Goal: Task Accomplishment & Management: Manage account settings

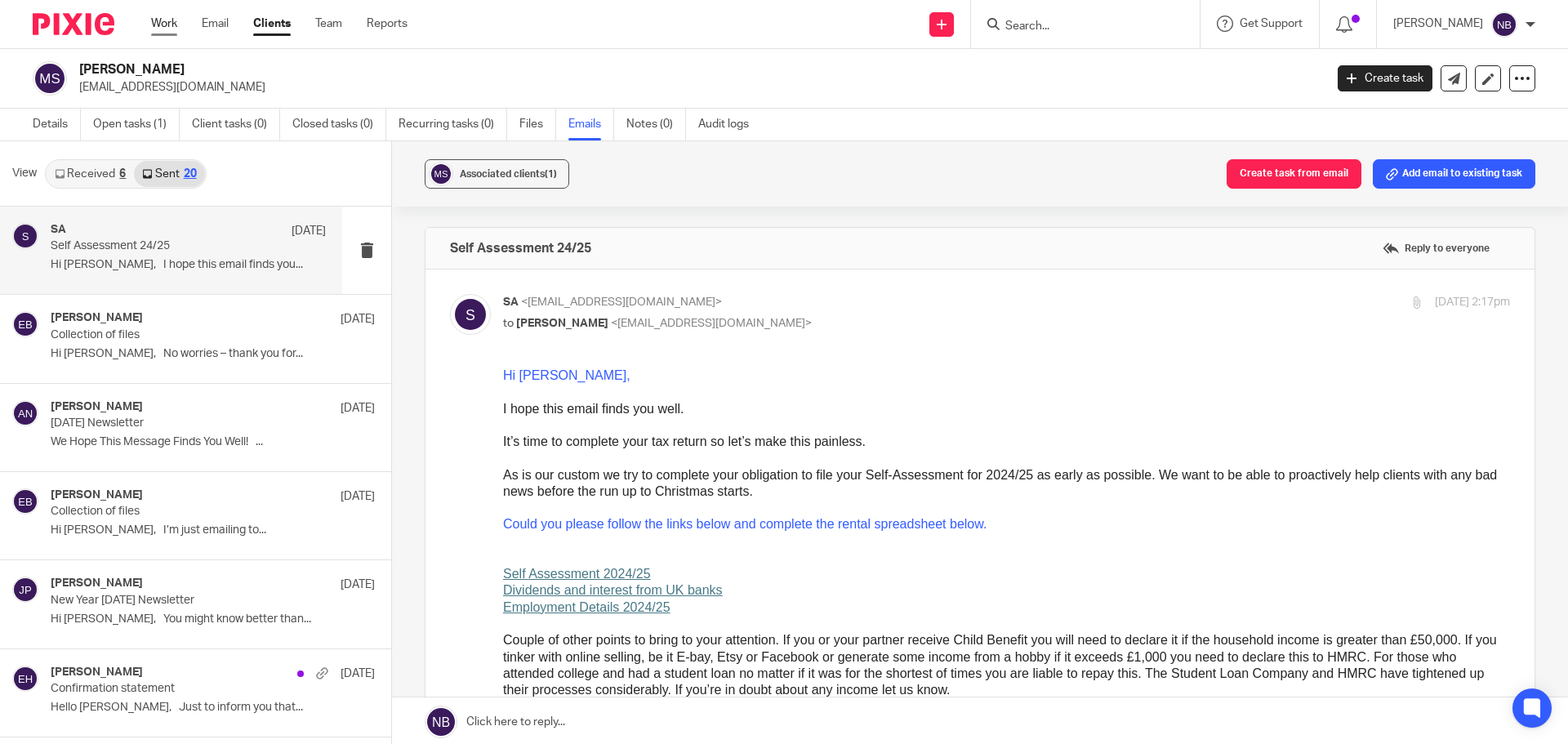
click at [160, 23] on link "Work" at bounding box center [164, 23] width 26 height 16
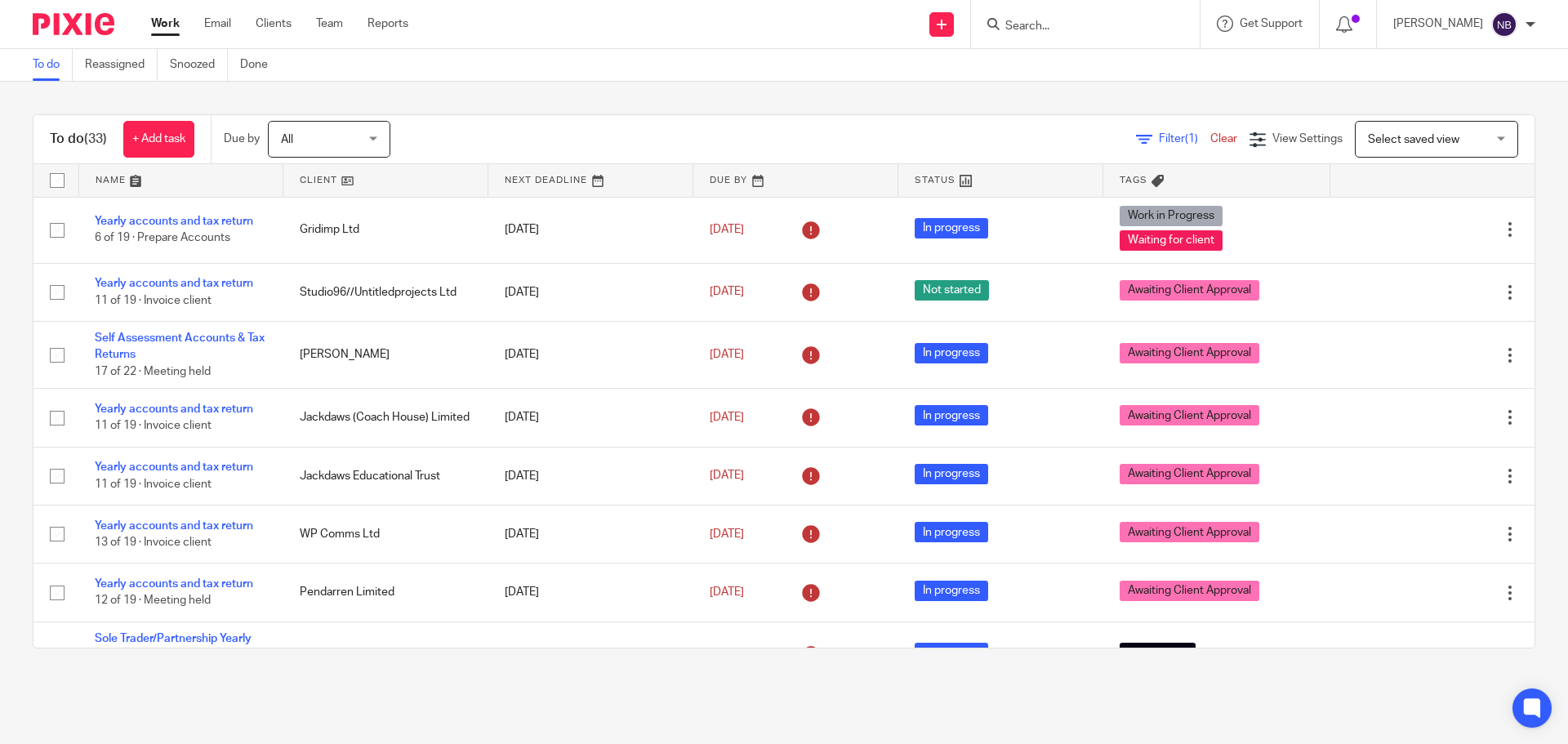
click at [1067, 17] on form at bounding box center [1090, 25] width 174 height 21
click at [1069, 24] on input "Search" at bounding box center [1077, 27] width 147 height 15
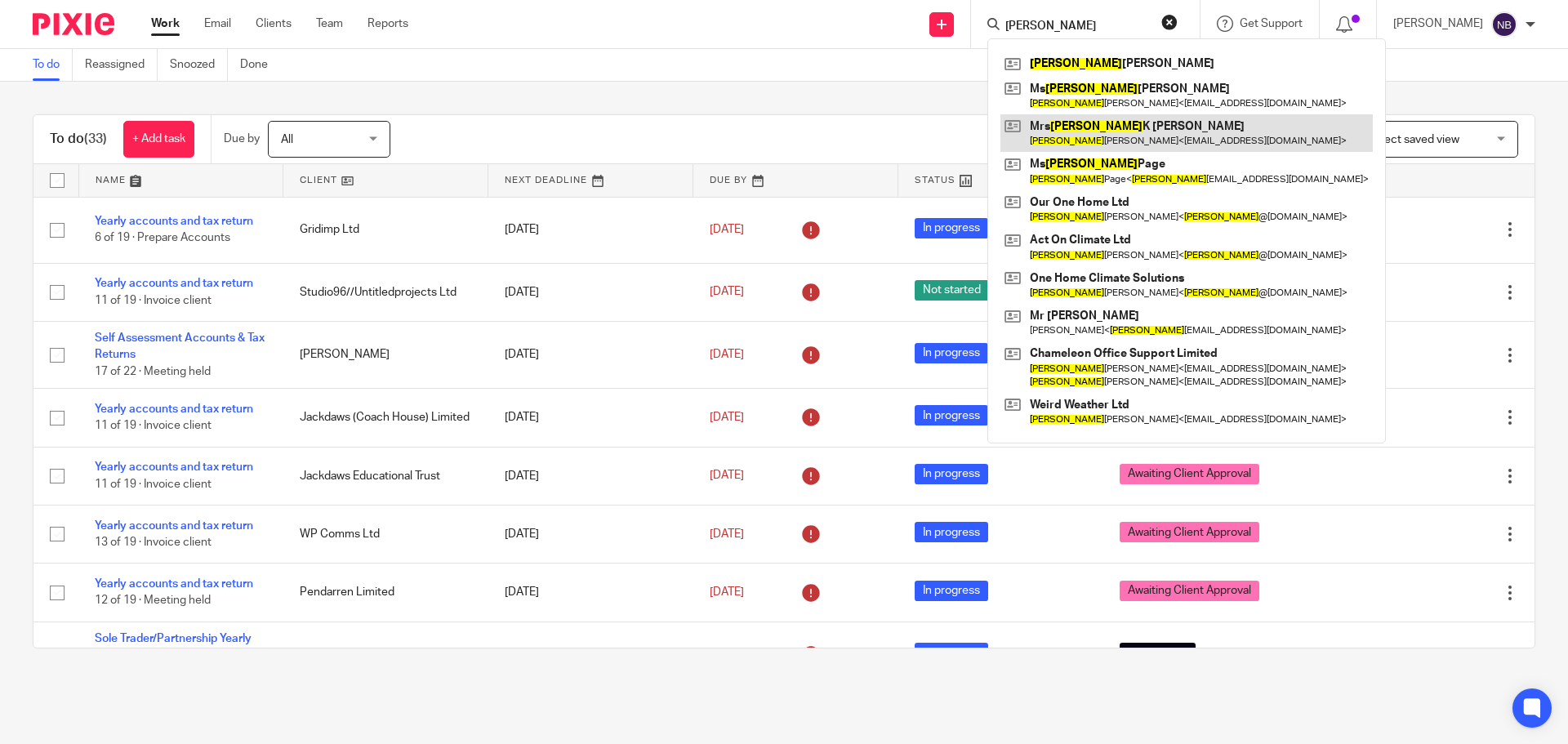
type input "angela"
click at [1130, 127] on link at bounding box center [1187, 133] width 373 height 38
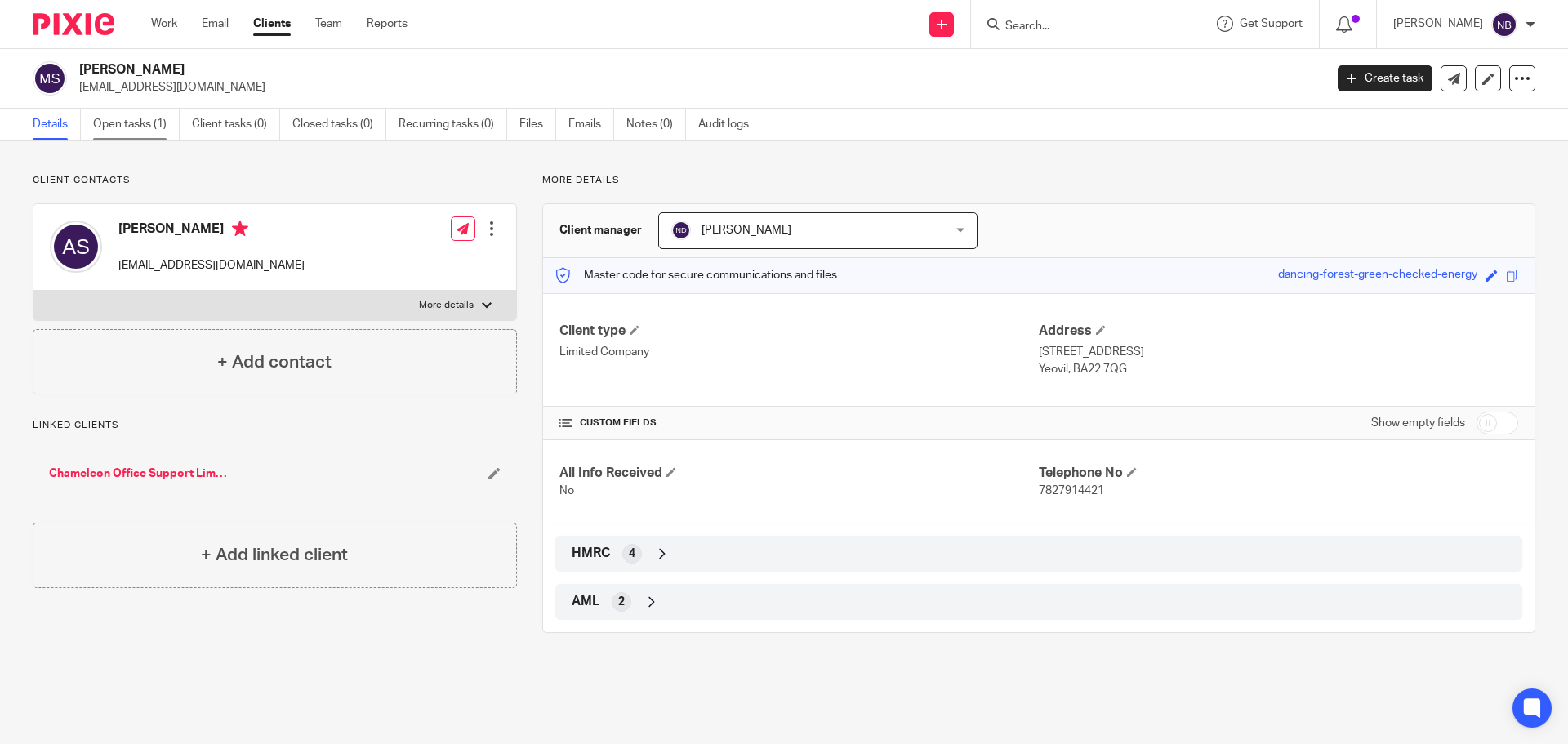
click at [126, 125] on link "Open tasks (1)" at bounding box center [137, 125] width 87 height 32
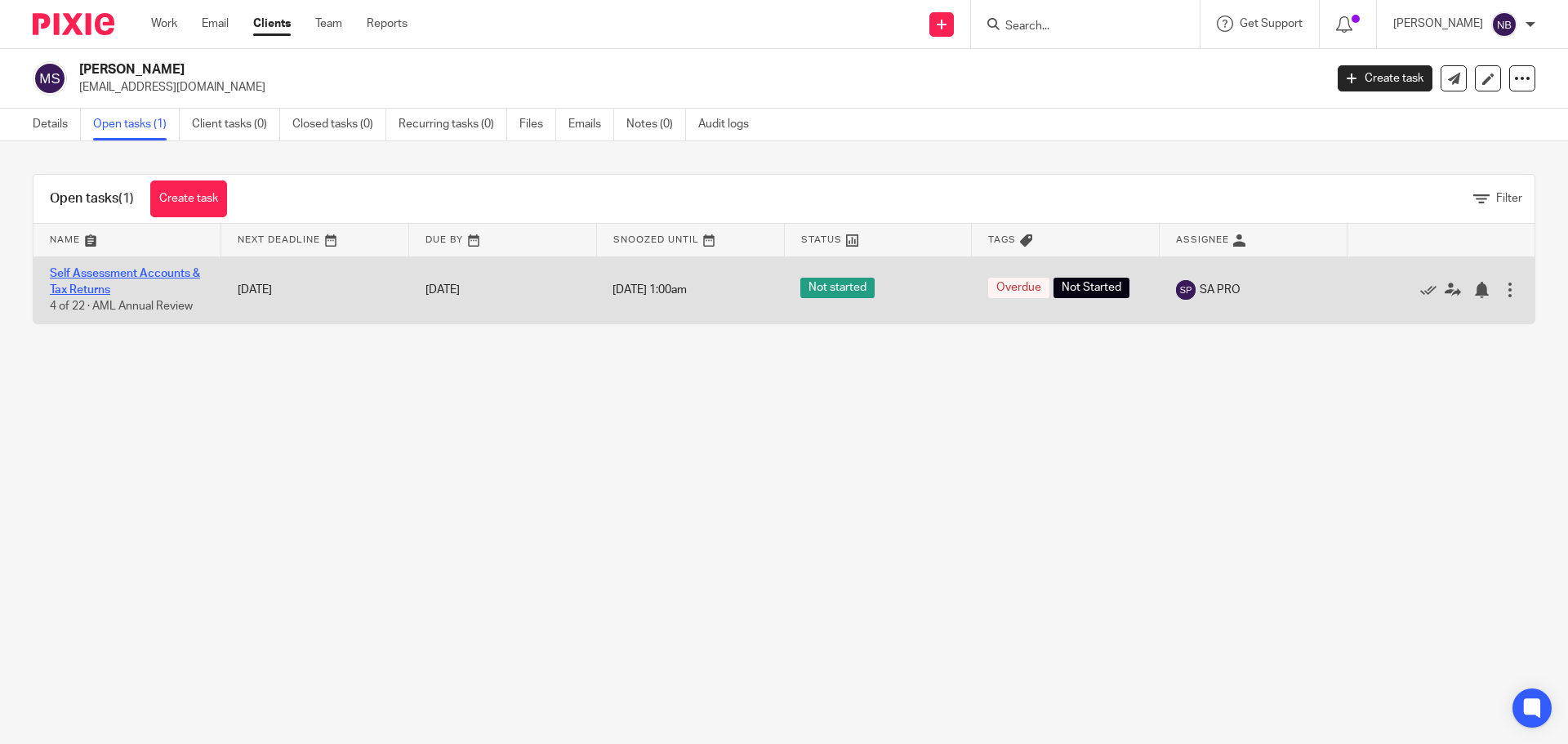
click at [107, 278] on link "Self Assessment Accounts & Tax Returns" at bounding box center [125, 281] width 150 height 27
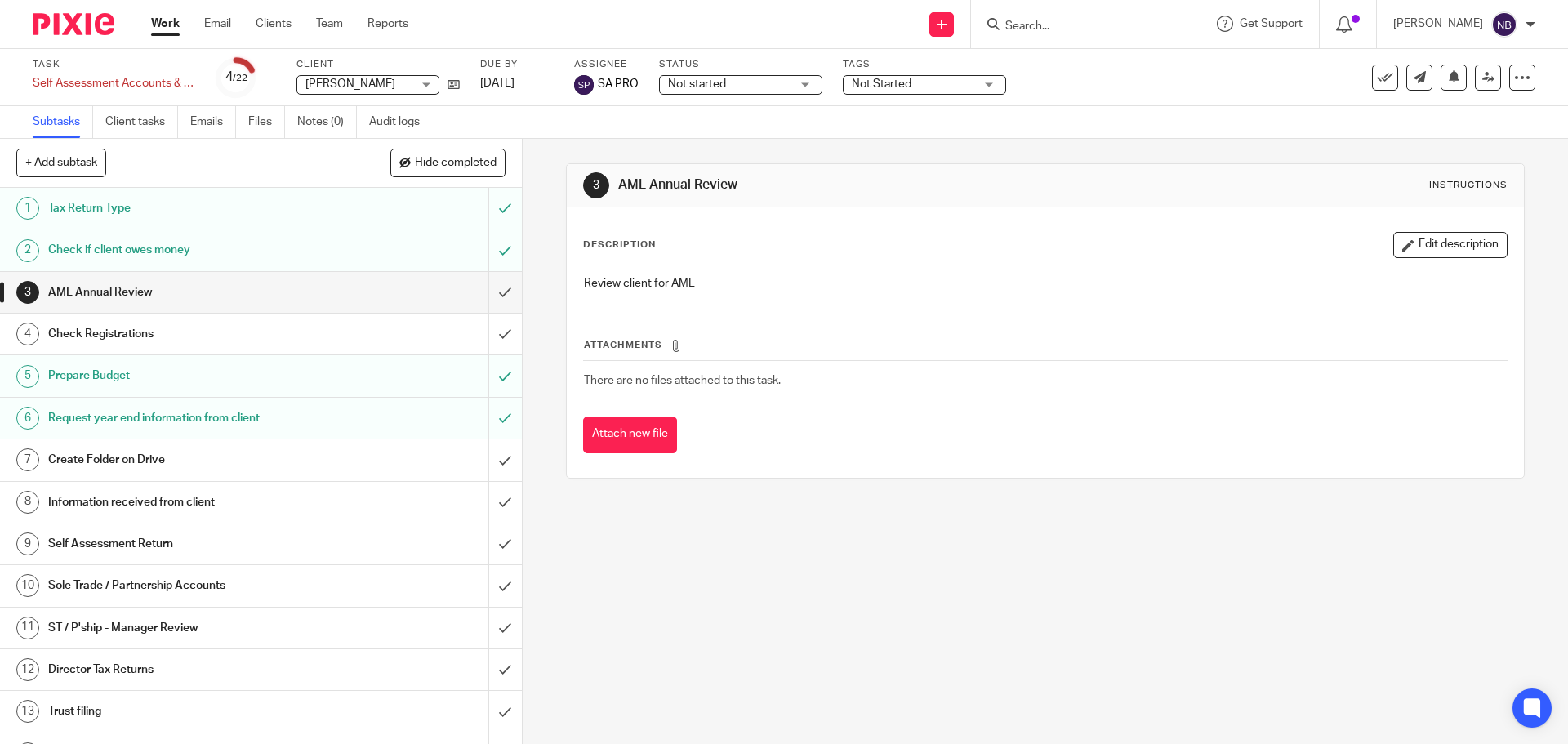
click at [901, 86] on span "Not Started" at bounding box center [881, 84] width 59 height 11
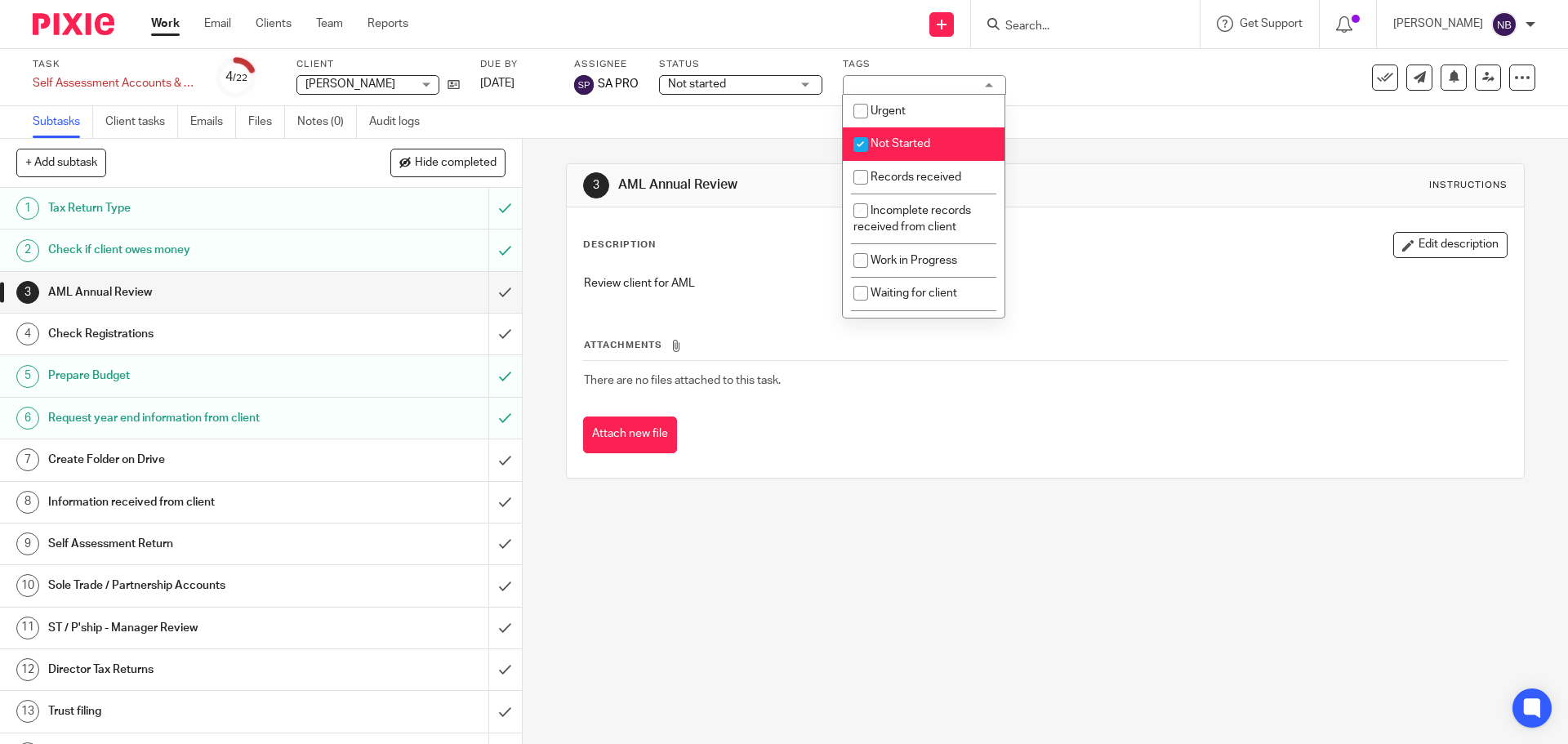
click at [860, 141] on input "checkbox" at bounding box center [861, 144] width 31 height 31
checkbox input "false"
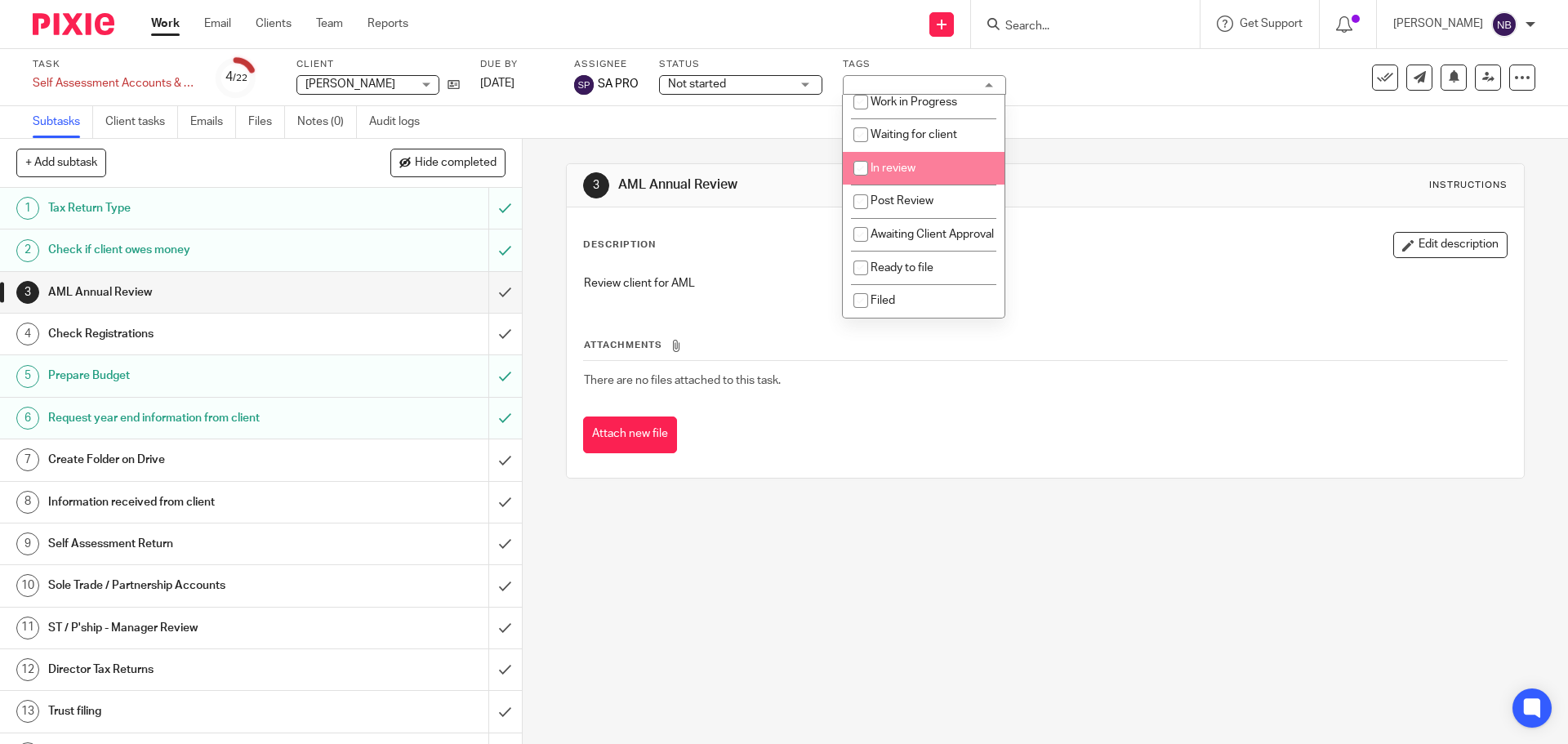
click at [867, 166] on input "checkbox" at bounding box center [861, 168] width 31 height 31
checkbox input "true"
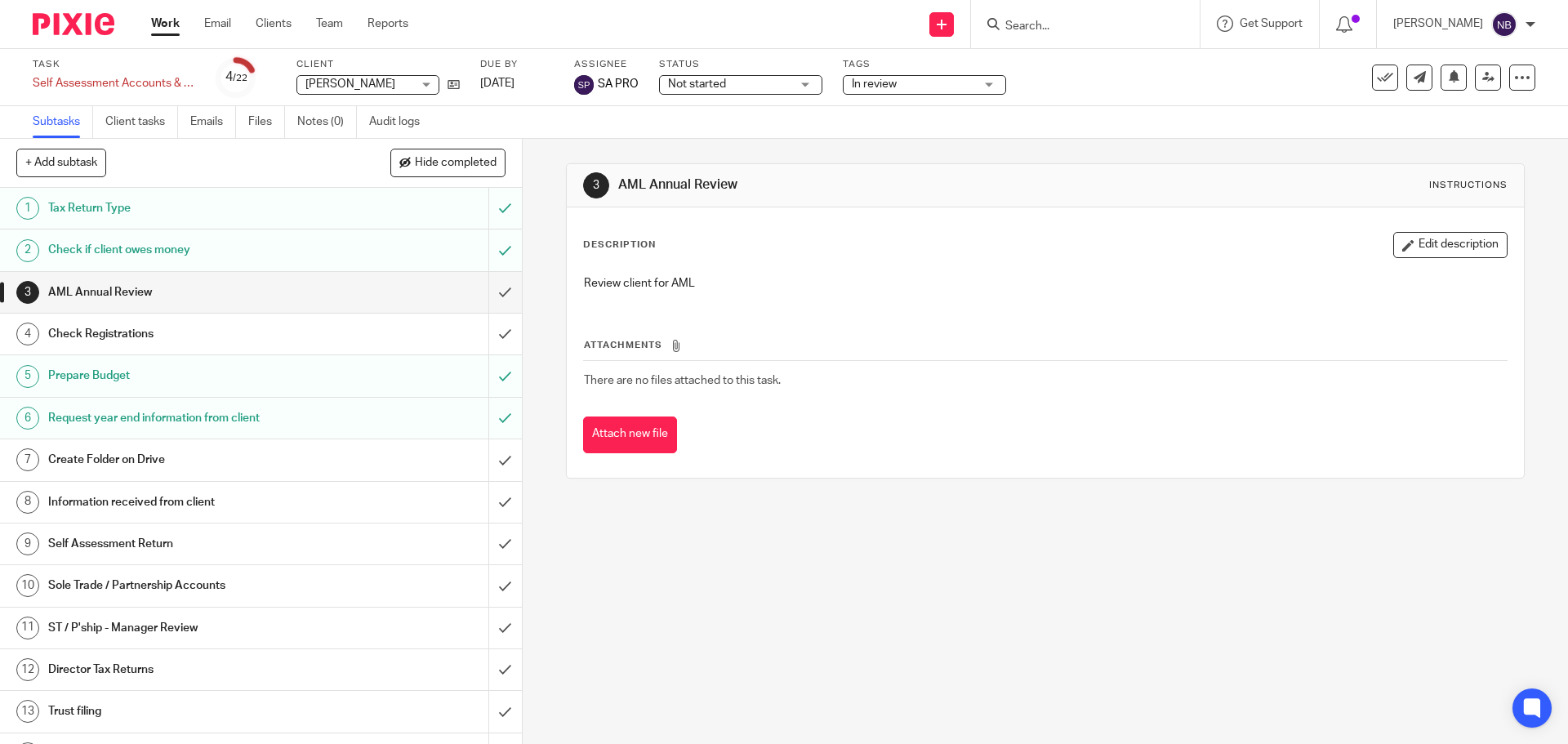
click at [751, 111] on div "Subtasks Client tasks Emails Files Notes (0) Audit logs" at bounding box center [784, 122] width 1568 height 33
click at [748, 88] on span "Not started" at bounding box center [730, 84] width 123 height 17
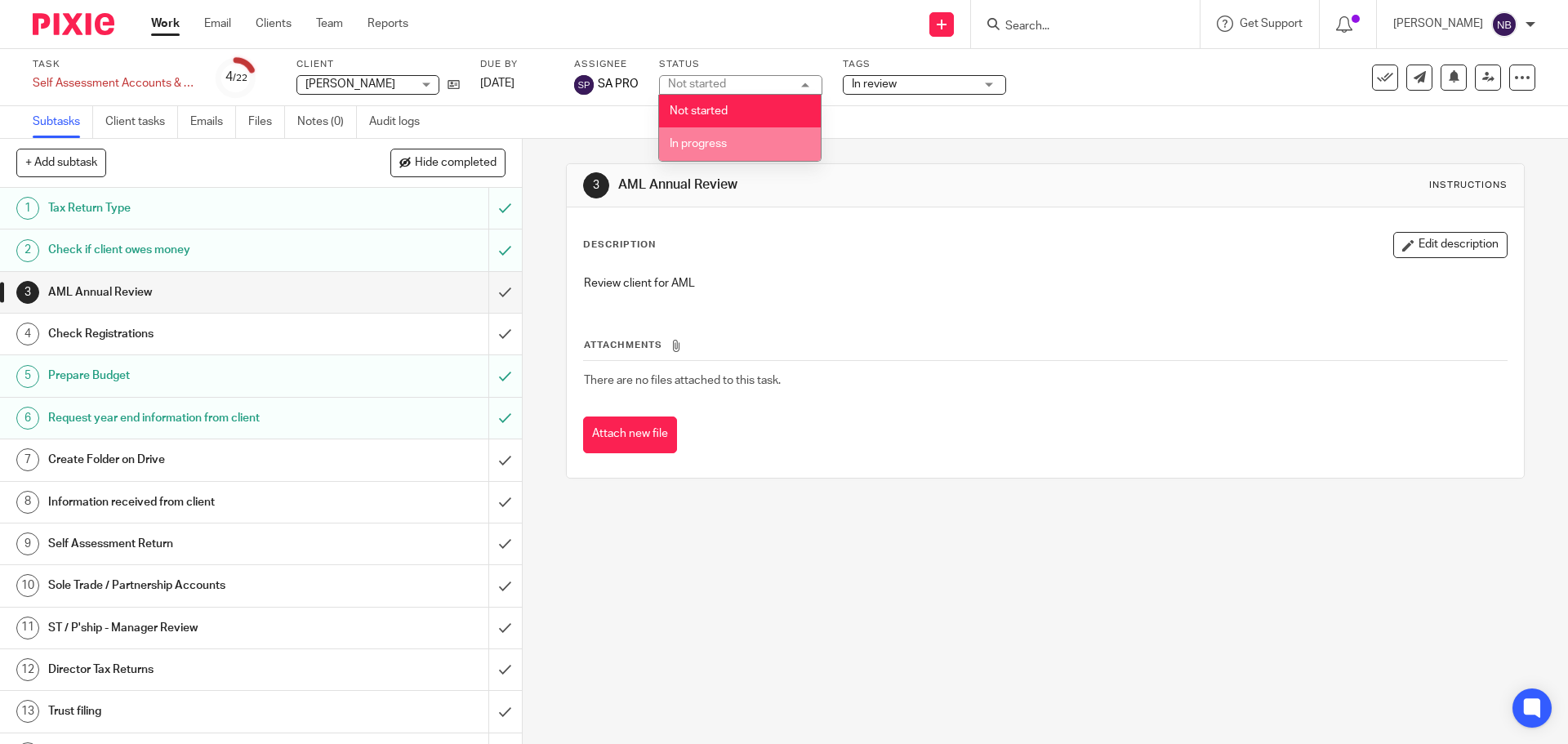
click at [725, 138] on span "In progress" at bounding box center [699, 144] width 58 height 11
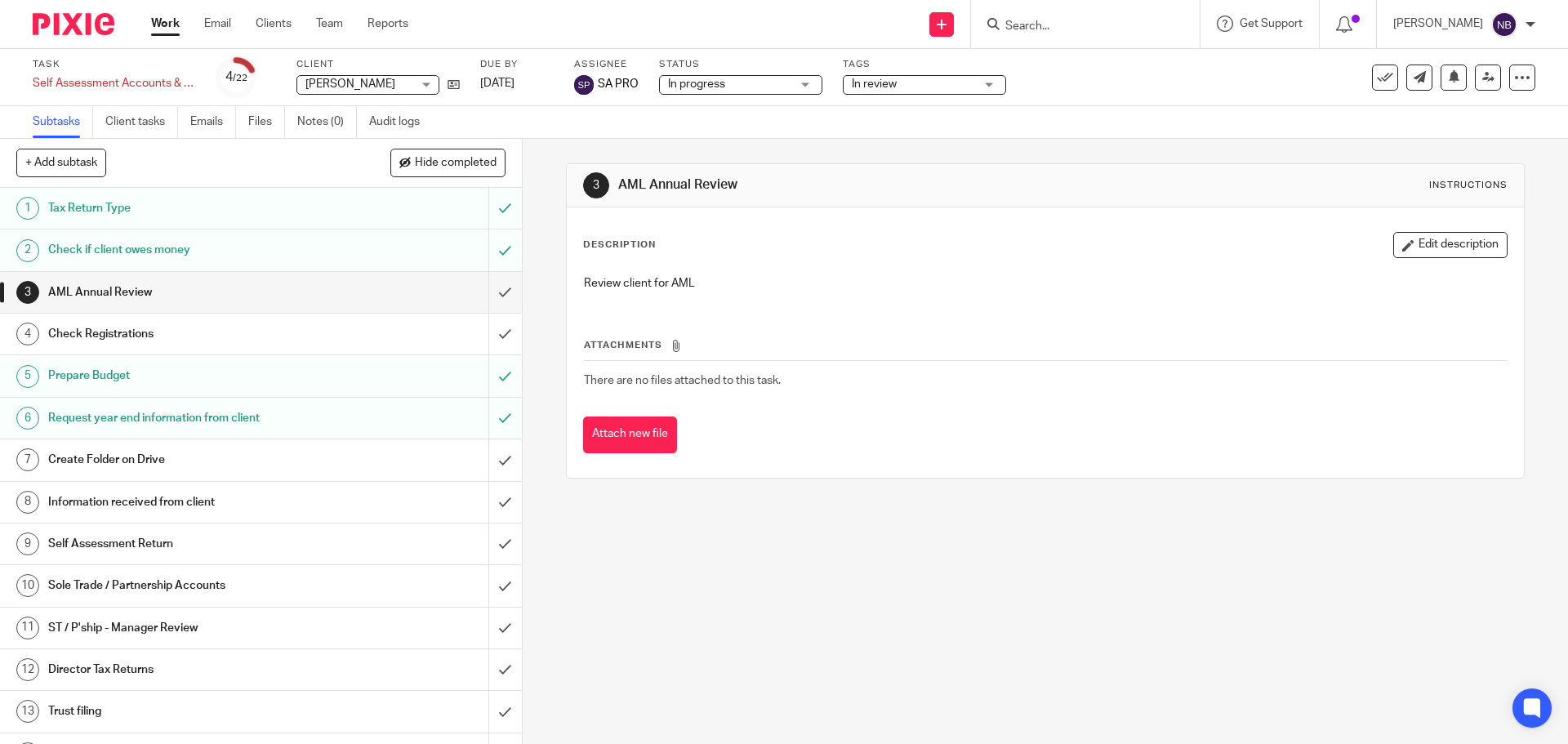
click at [785, 128] on div "Subtasks Client tasks Emails Files Notes (0) Audit logs" at bounding box center [784, 122] width 1568 height 33
click at [479, 294] on input "submit" at bounding box center [261, 292] width 522 height 41
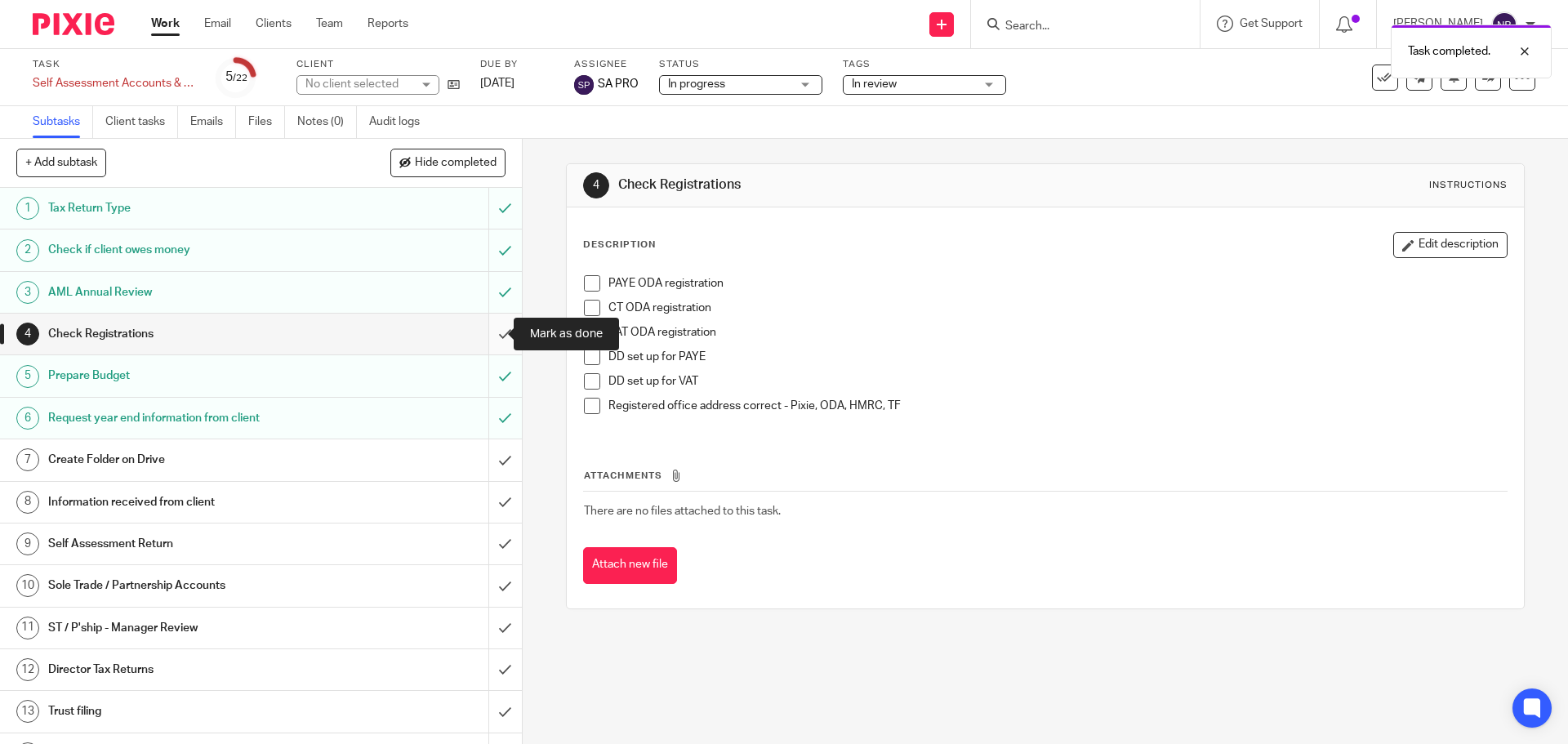
click at [478, 334] on input "submit" at bounding box center [261, 333] width 522 height 41
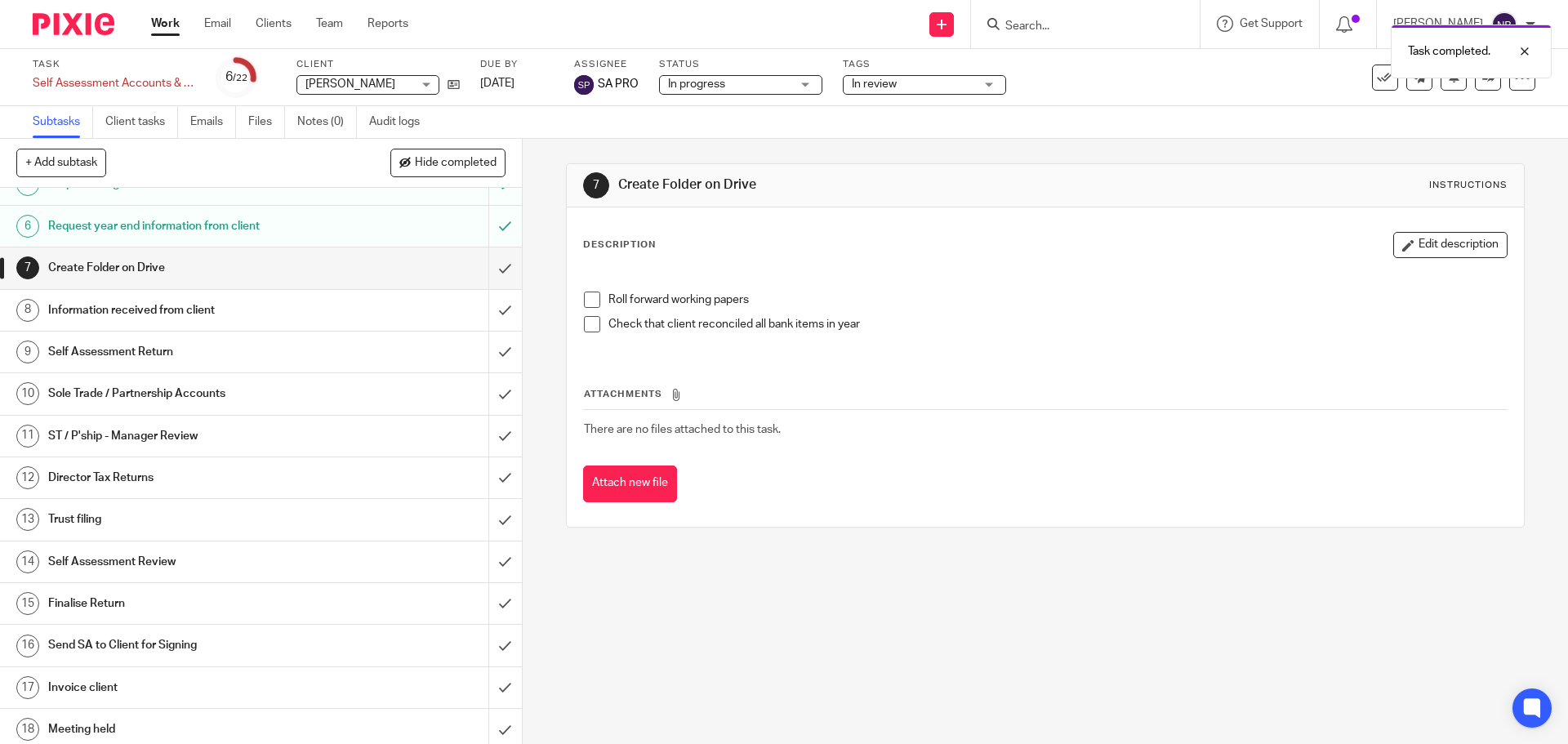
scroll to position [163, 0]
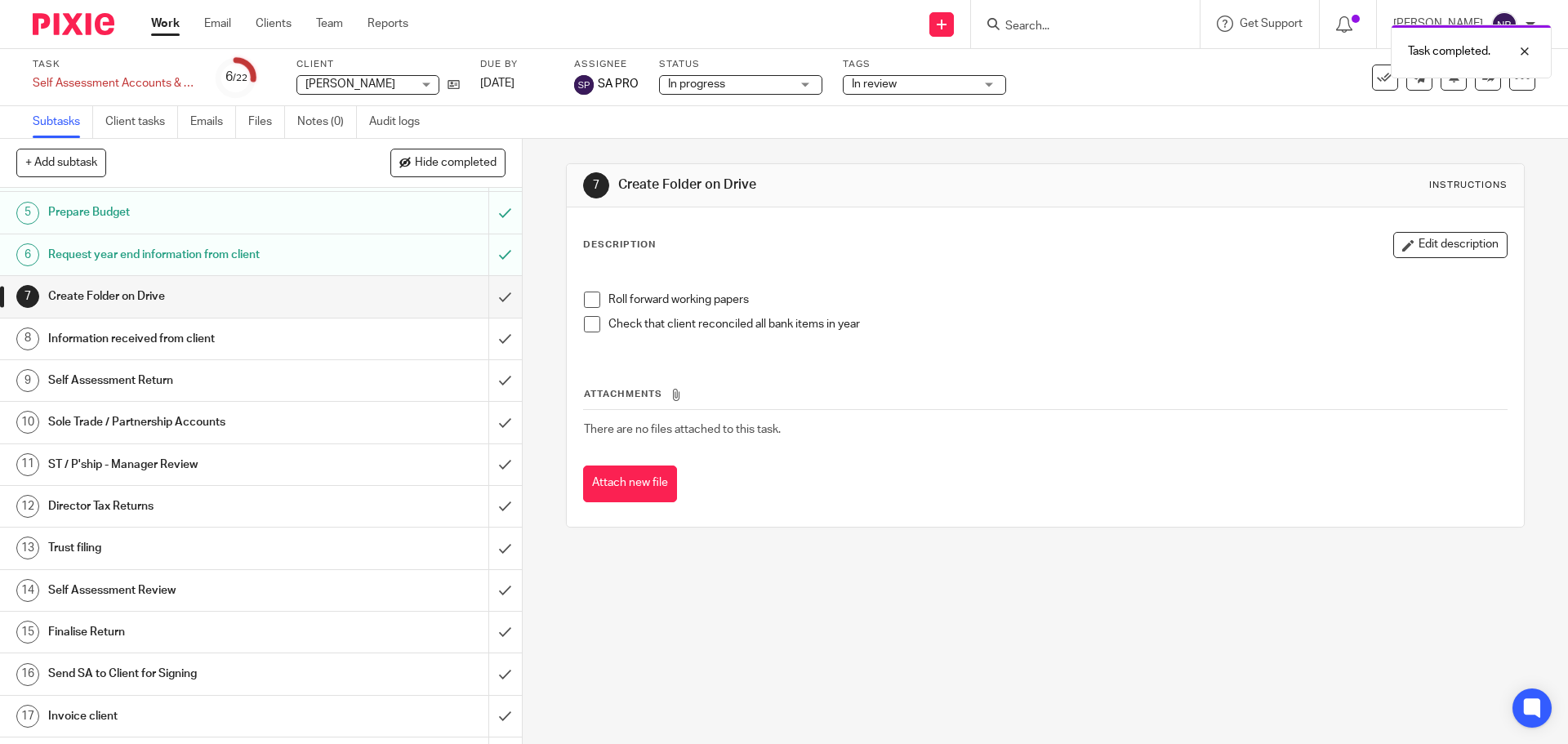
click at [390, 255] on div "Request year end information from client" at bounding box center [260, 255] width 424 height 25
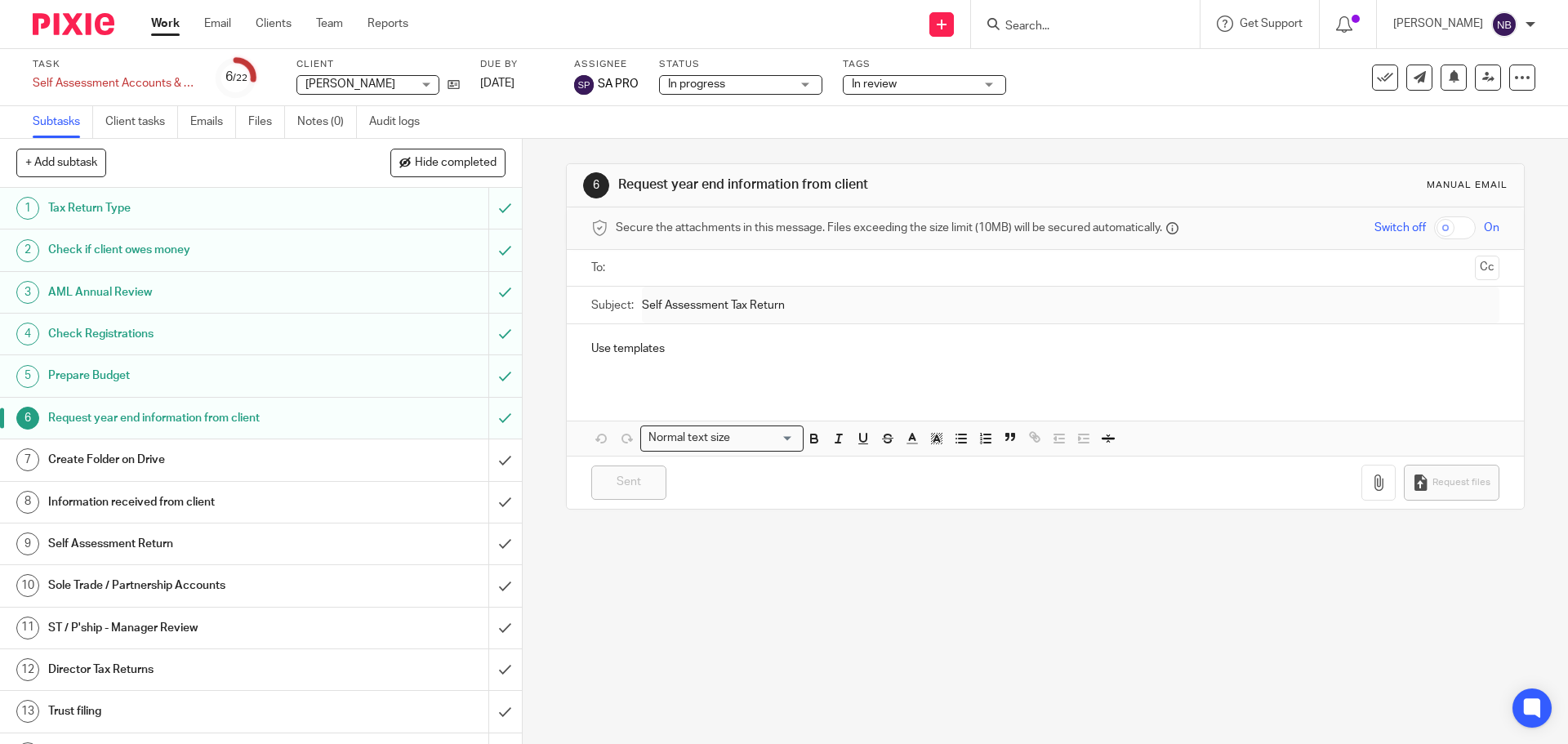
click at [379, 456] on div "Create Folder on Drive" at bounding box center [260, 460] width 424 height 25
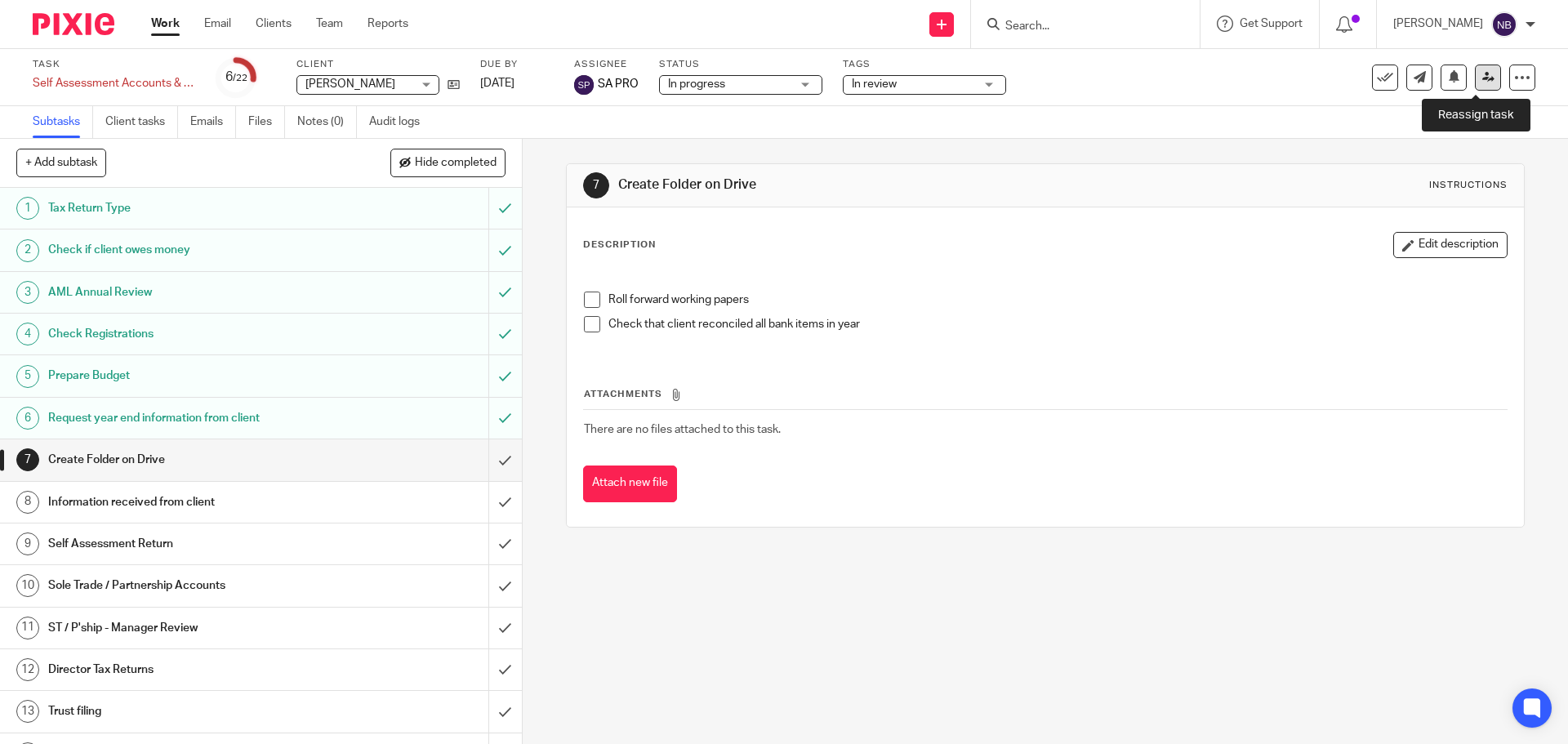
click at [1475, 79] on link at bounding box center [1489, 77] width 26 height 26
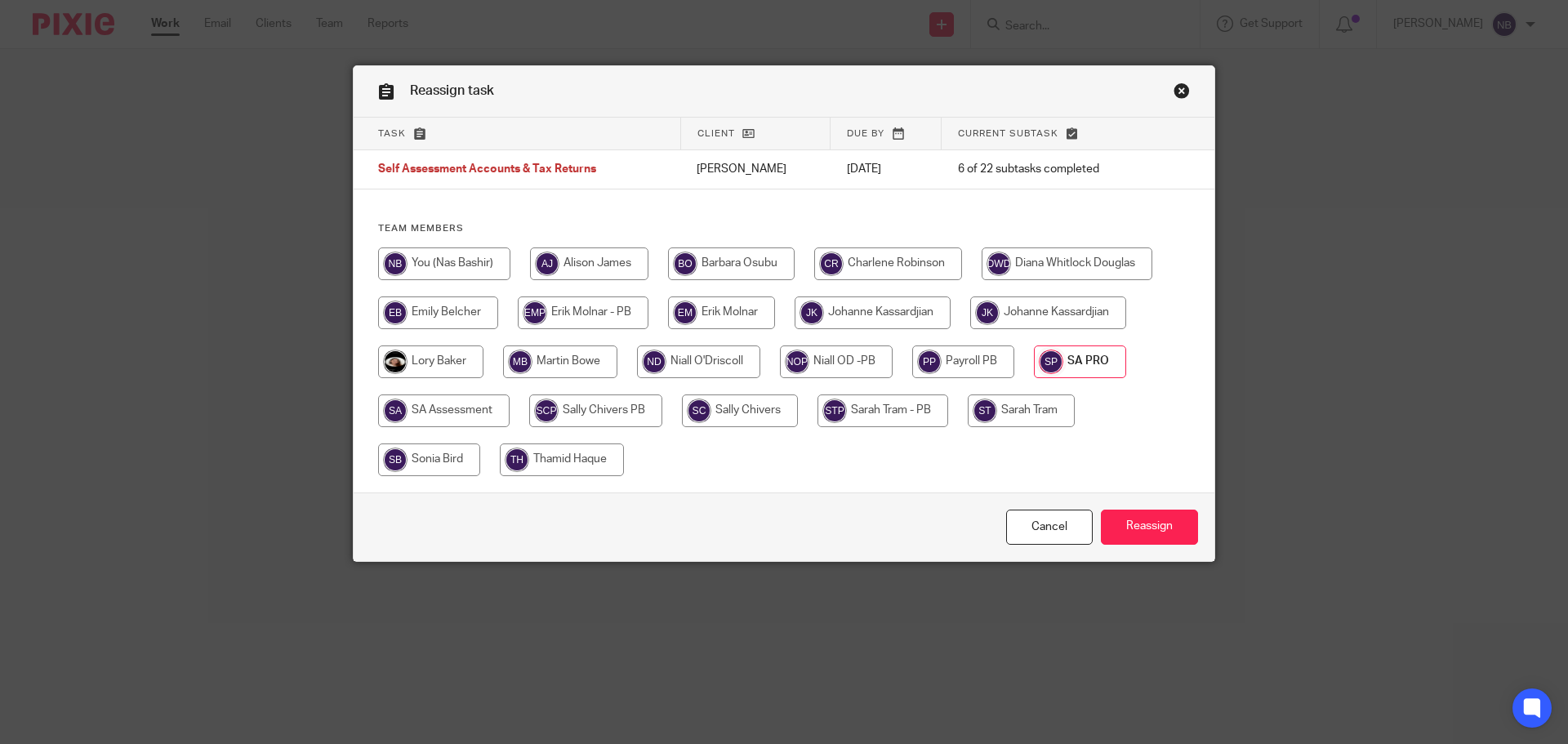
click at [461, 275] on input "radio" at bounding box center [445, 263] width 132 height 33
radio input "true"
click at [1130, 530] on input "Reassign" at bounding box center [1149, 527] width 97 height 35
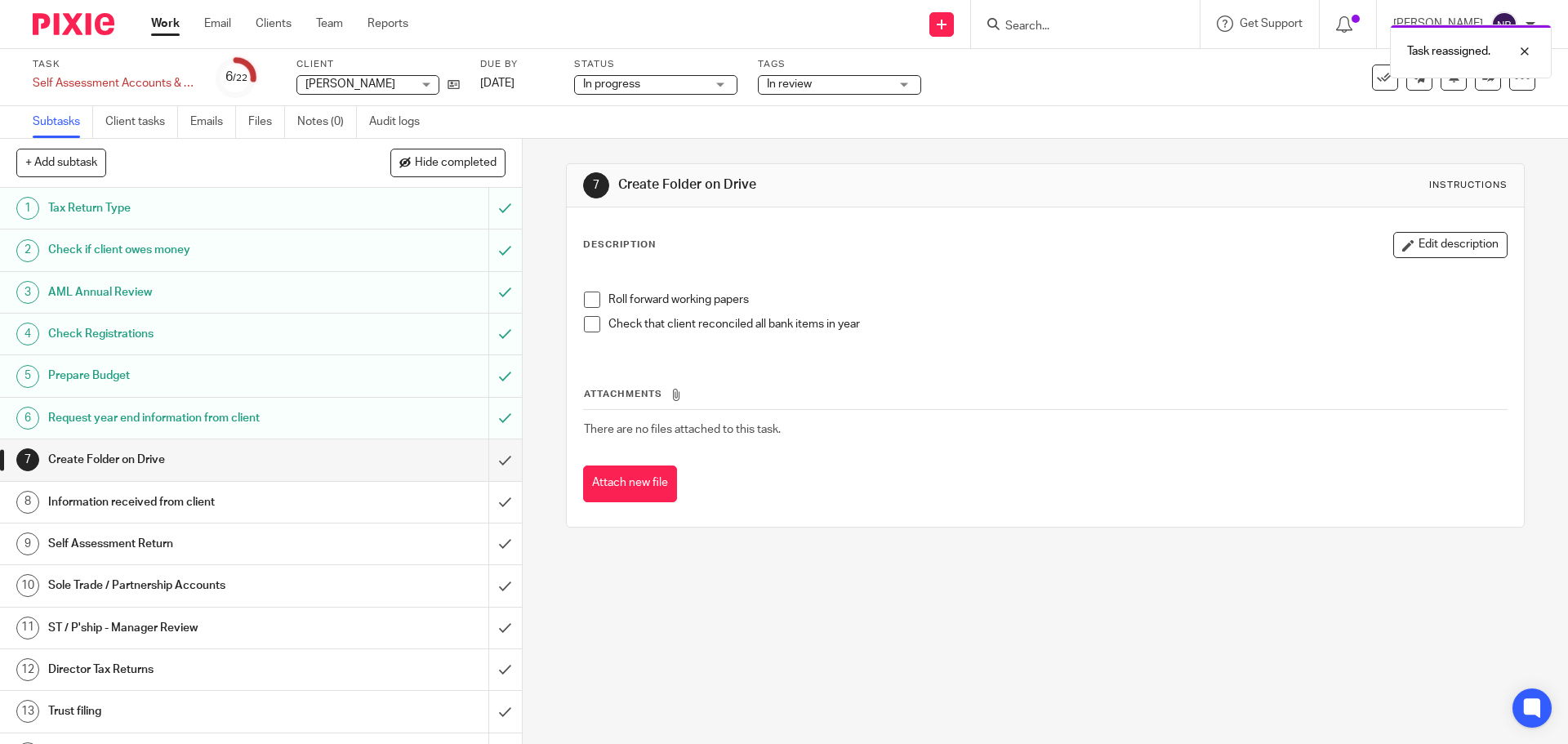
click at [167, 27] on link "Work" at bounding box center [165, 23] width 28 height 16
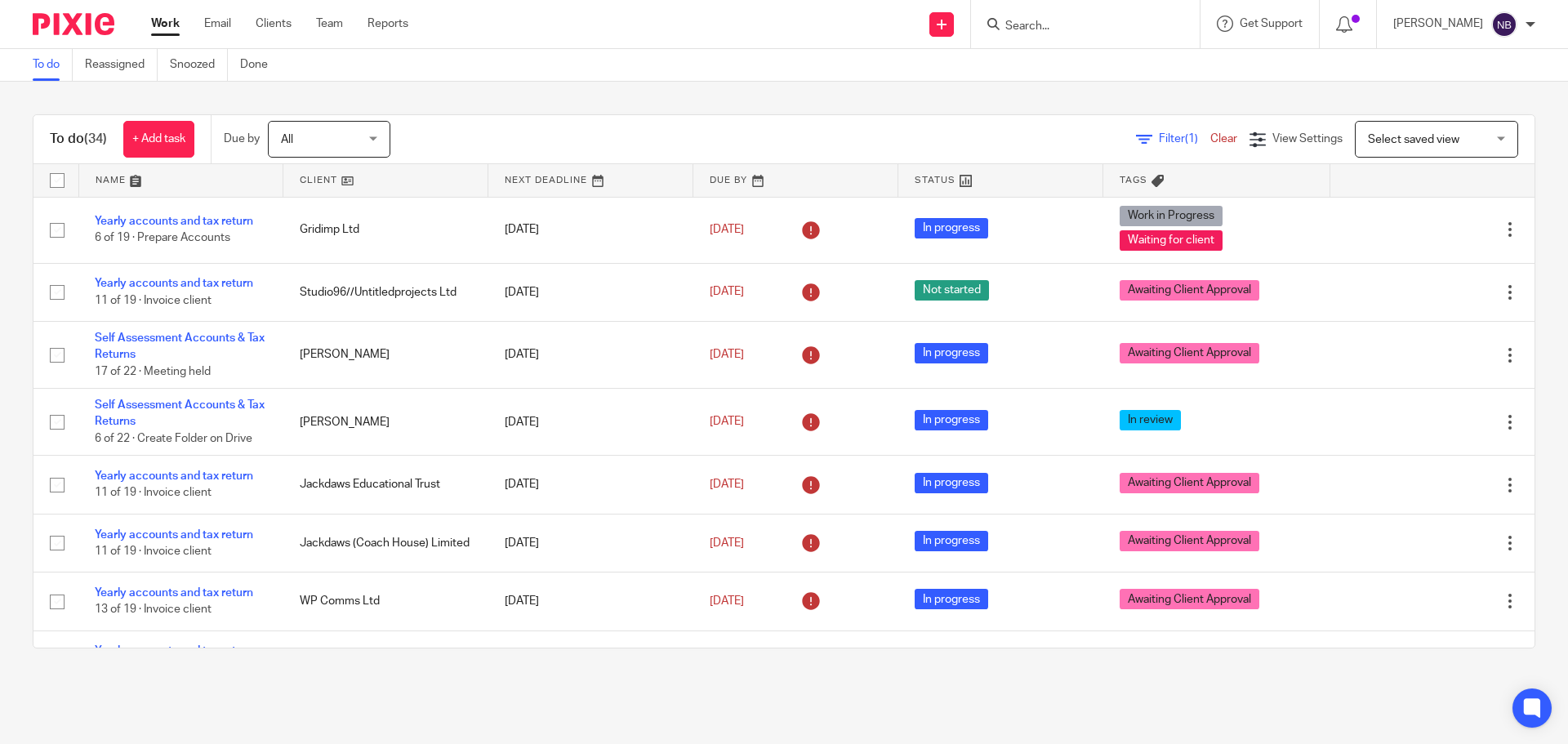
click at [160, 27] on link "Work" at bounding box center [165, 23] width 28 height 16
click at [809, 100] on div "To do (34) + Add task Due by All All Today Tomorrow This week Next week This mo…" at bounding box center [784, 381] width 1568 height 600
click at [165, 22] on link "Work" at bounding box center [165, 23] width 28 height 16
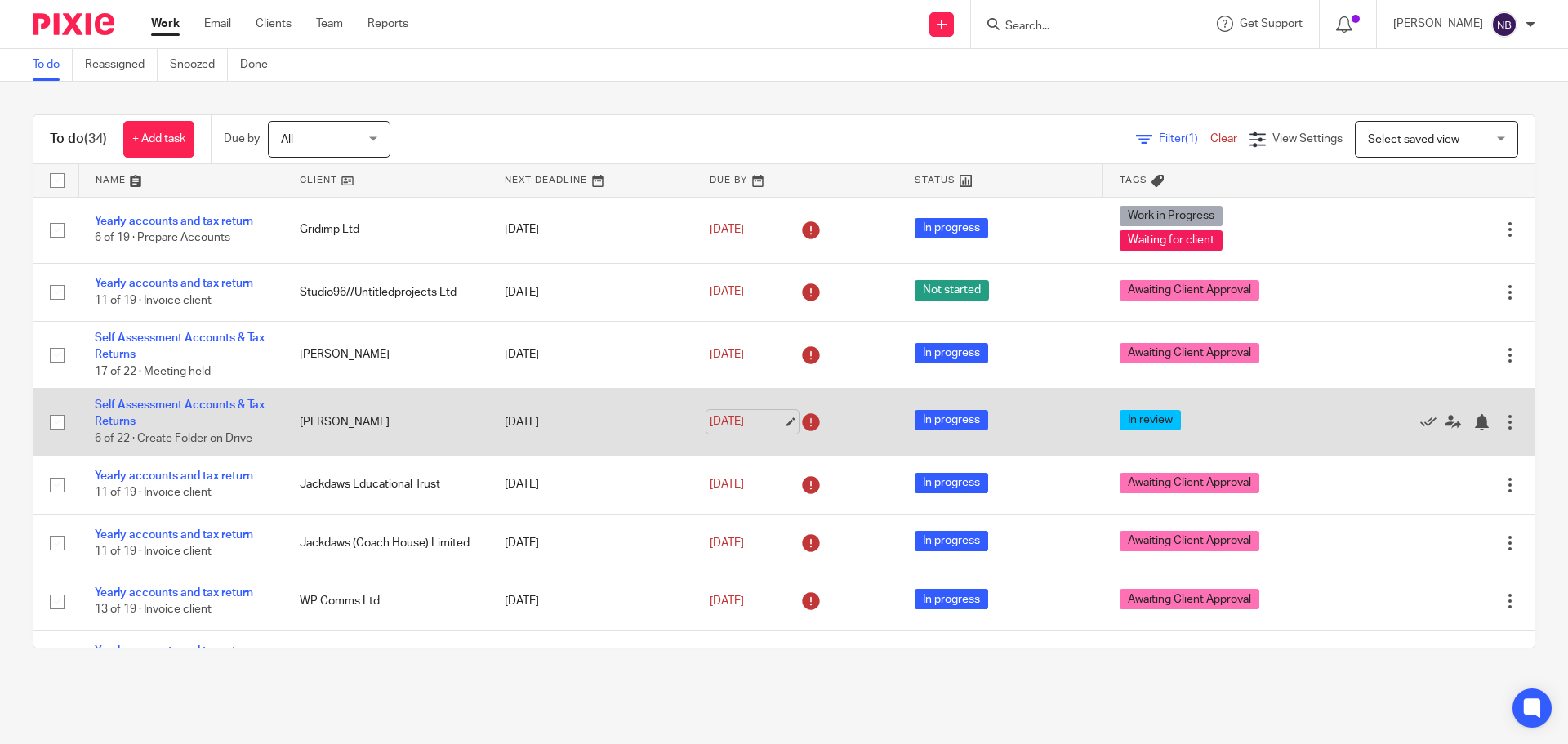
click at [735, 423] on link "[DATE]" at bounding box center [747, 422] width 74 height 17
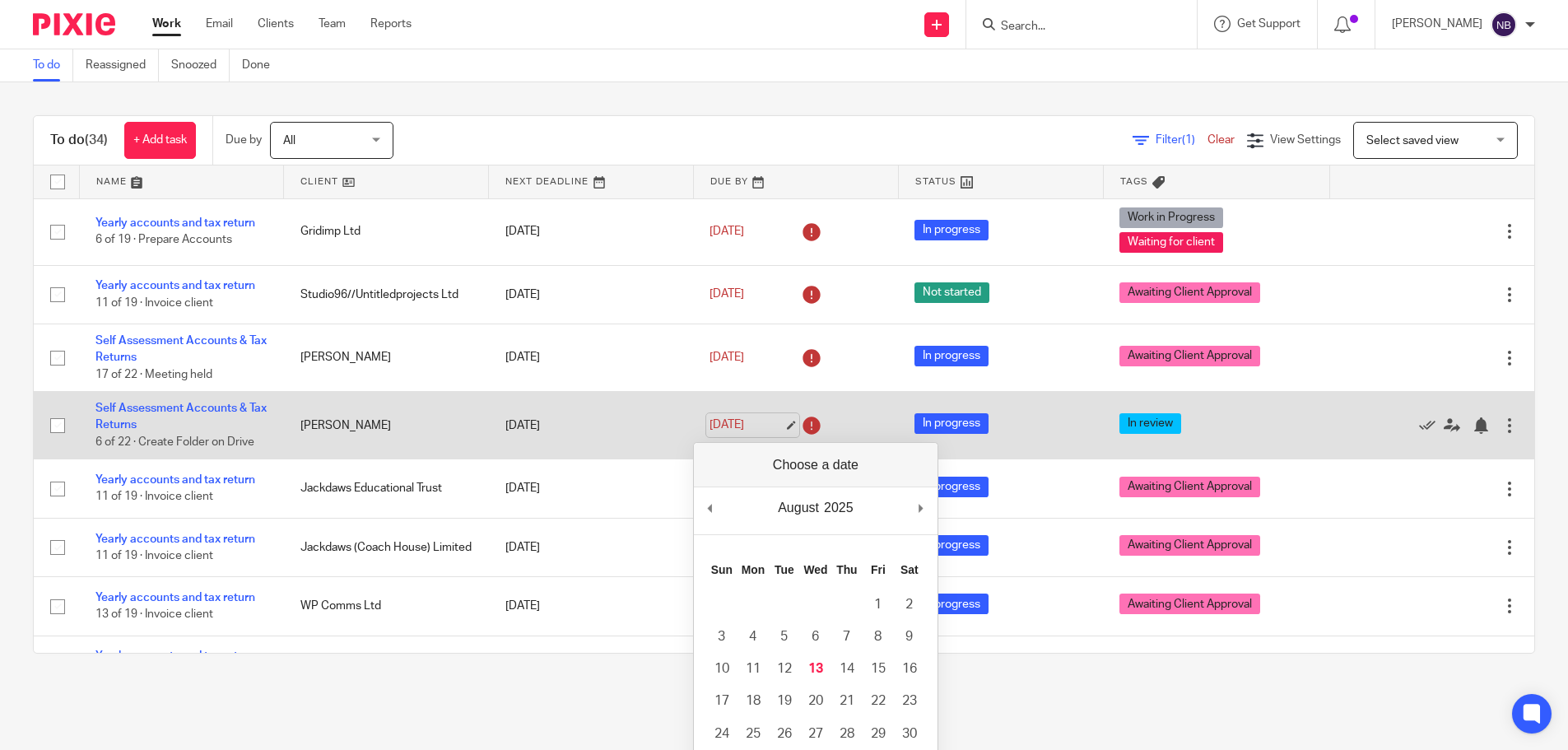
click at [773, 431] on link "[DATE]" at bounding box center [747, 425] width 74 height 17
click at [773, 428] on link "[DATE]" at bounding box center [747, 425] width 74 height 17
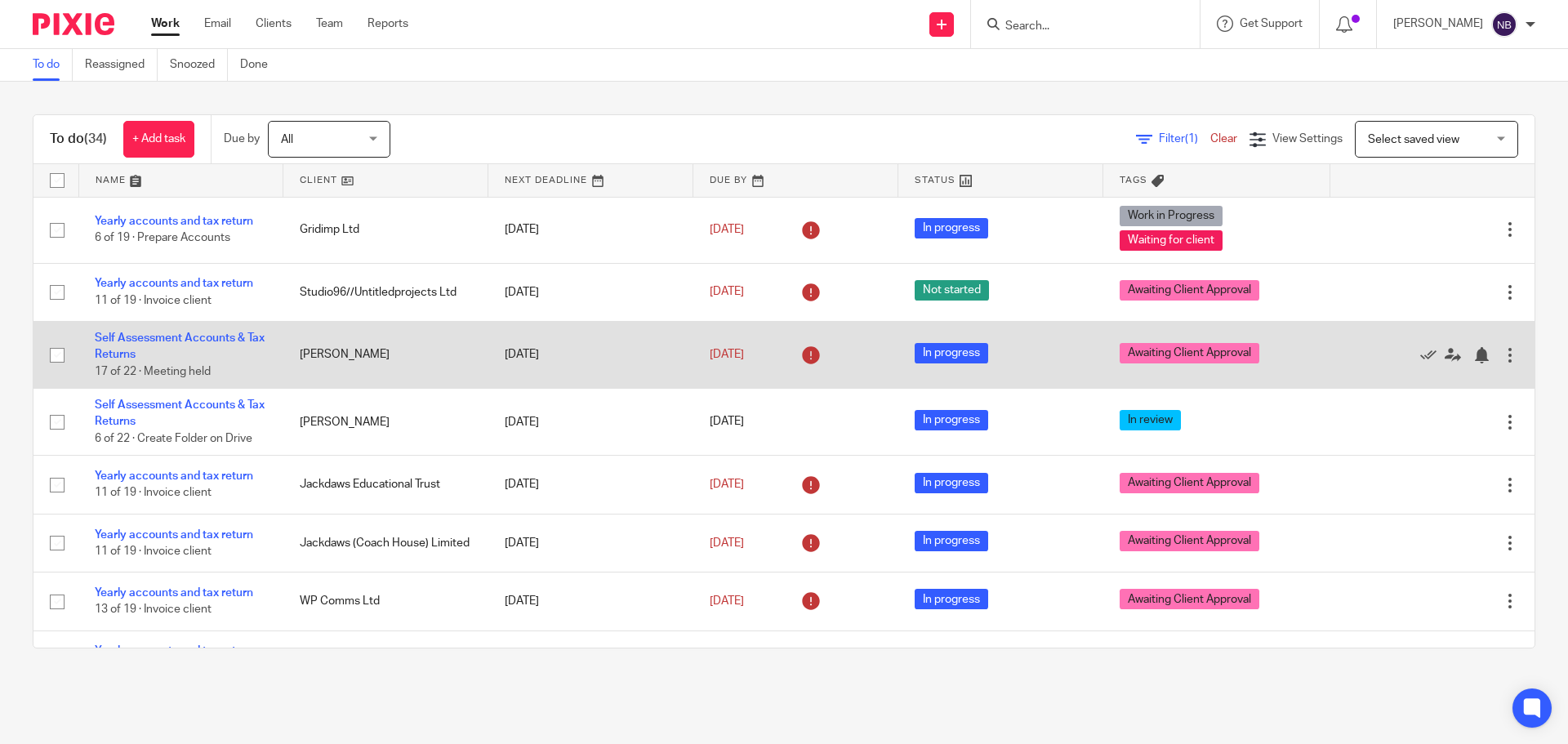
click at [798, 355] on icon at bounding box center [811, 356] width 26 height 26
click at [733, 355] on link "31 Jul 2025" at bounding box center [747, 355] width 74 height 17
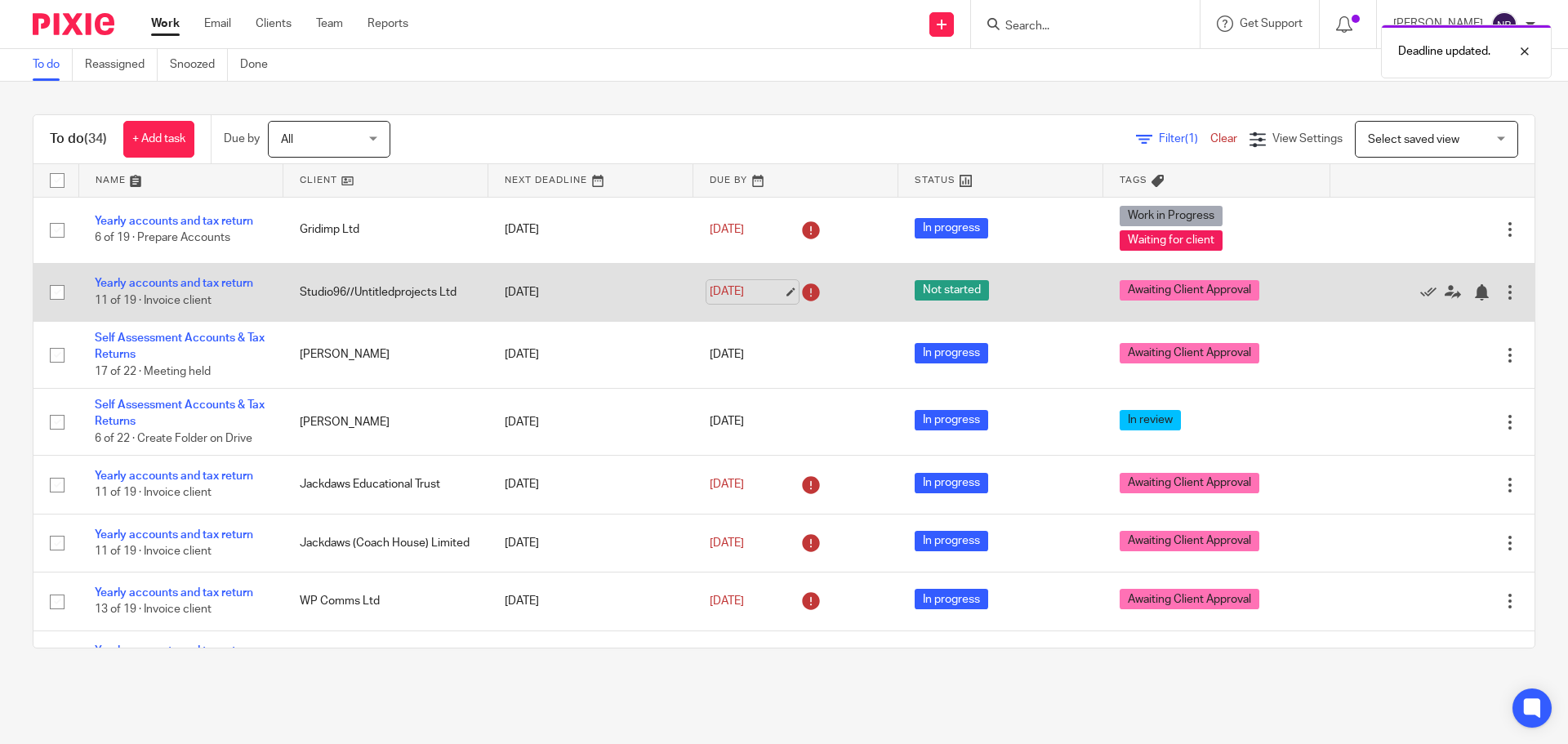
click at [750, 287] on link "25 Jul 2025" at bounding box center [747, 292] width 74 height 17
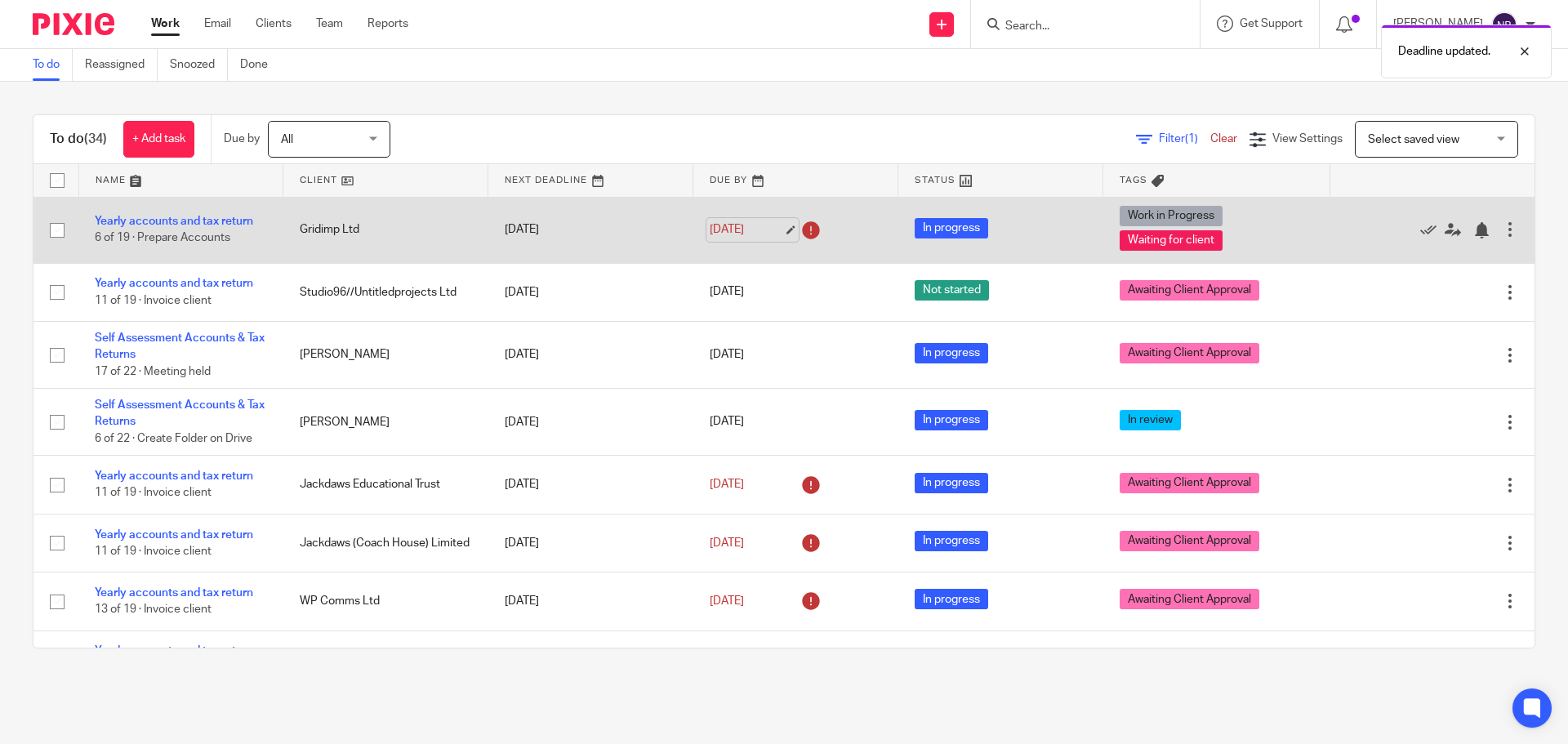
click at [748, 228] on link "17 Jul 2025" at bounding box center [747, 229] width 74 height 17
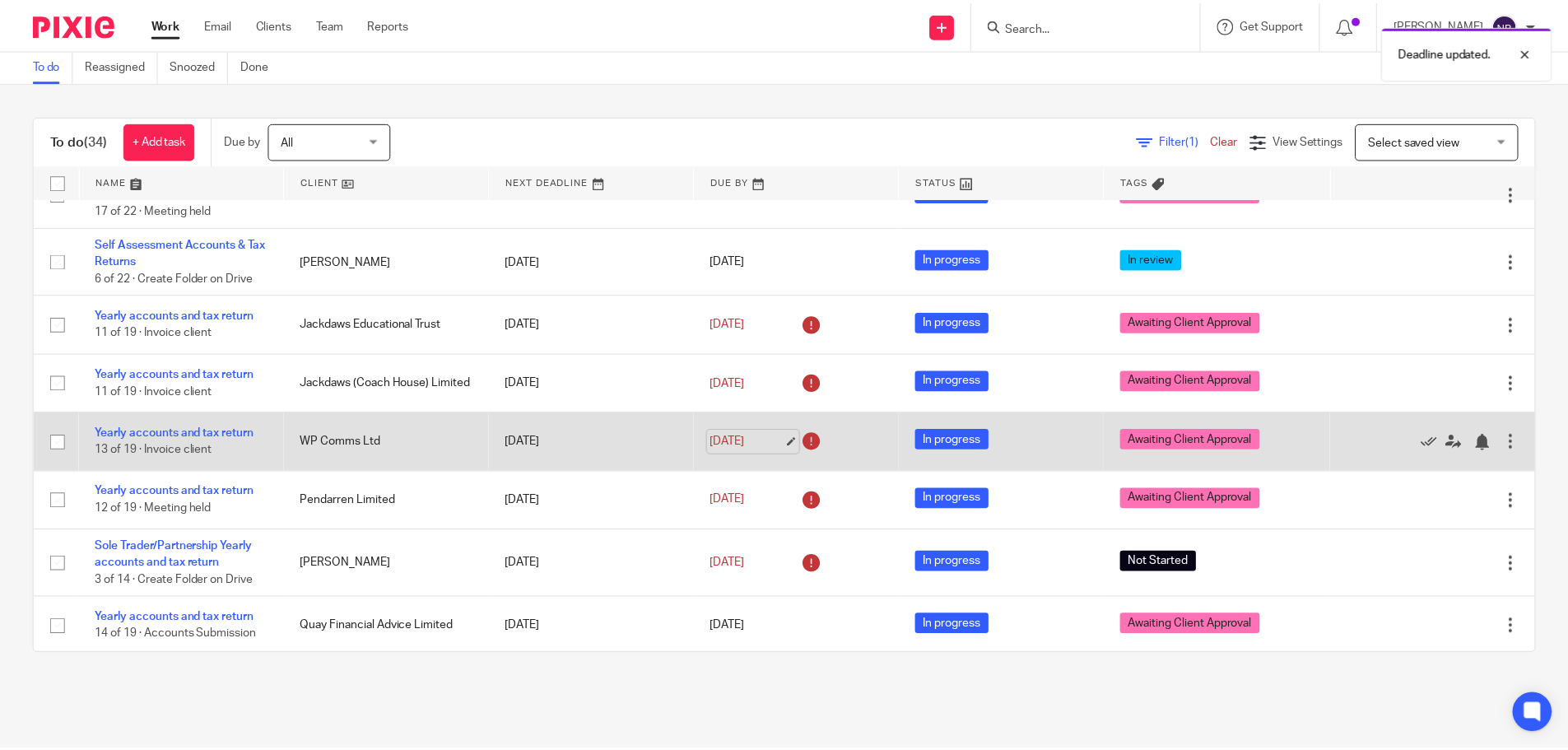
scroll to position [247, 0]
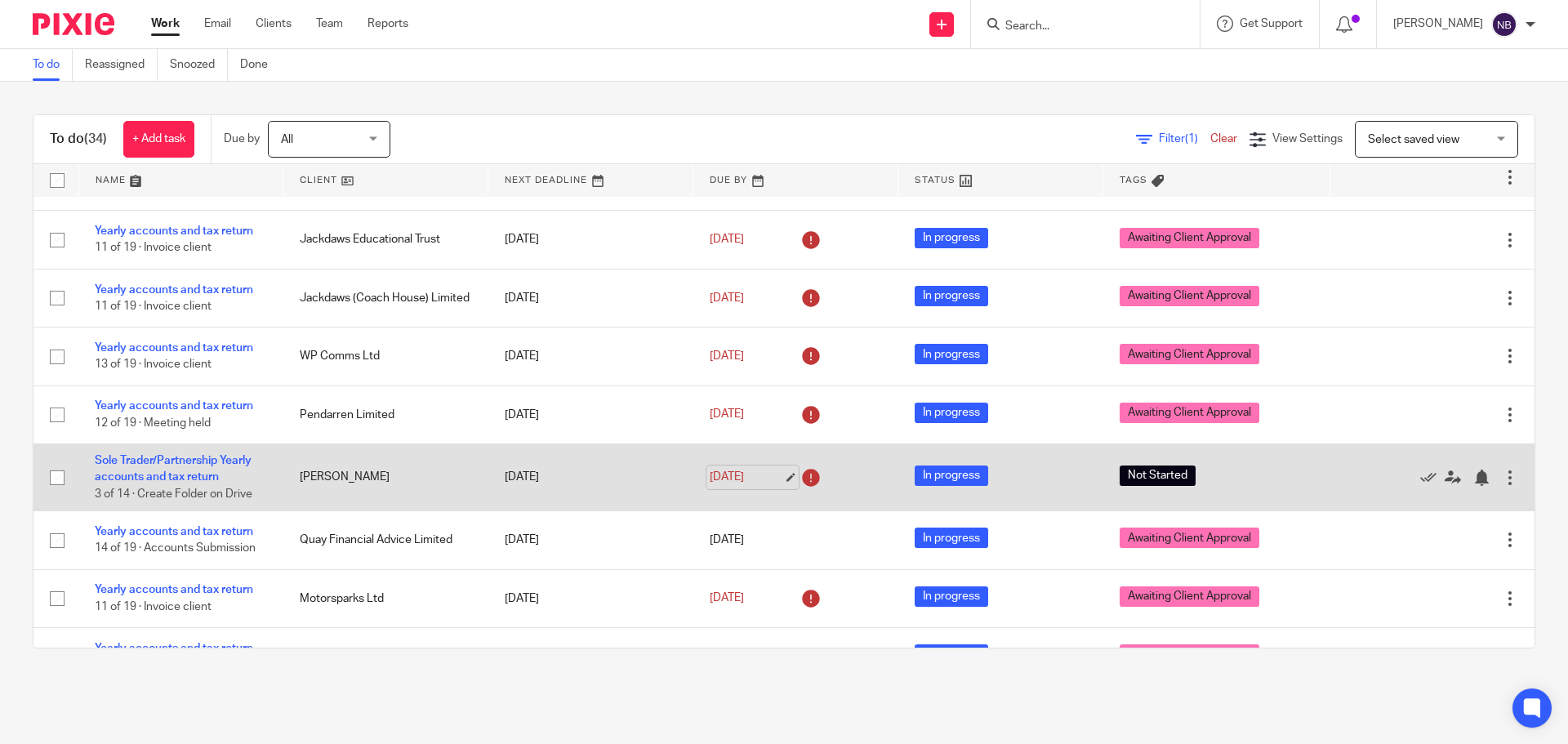
click at [723, 475] on link "8 Aug 2025" at bounding box center [747, 478] width 74 height 17
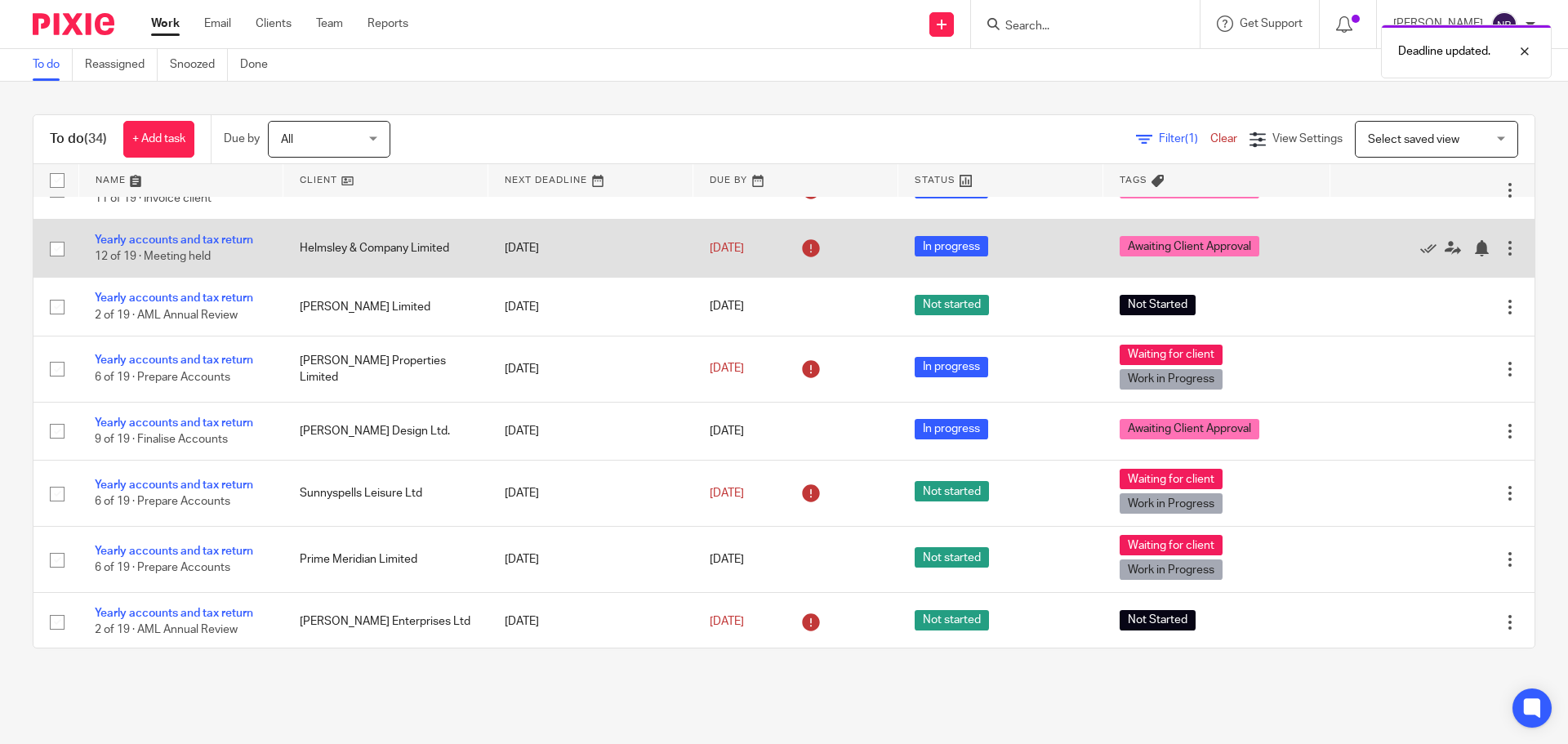
scroll to position [163, 0]
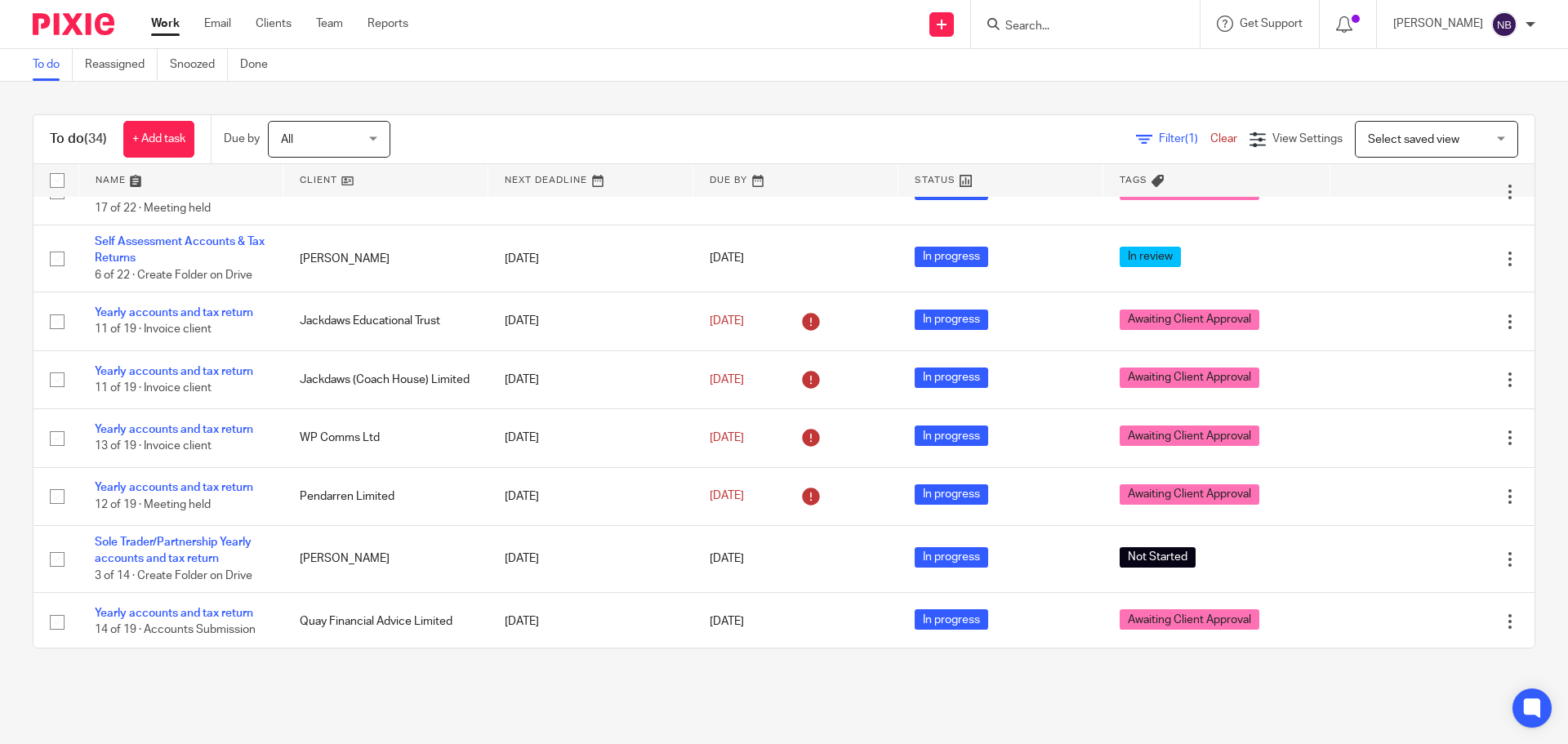
click at [1087, 25] on input "Search" at bounding box center [1077, 27] width 147 height 15
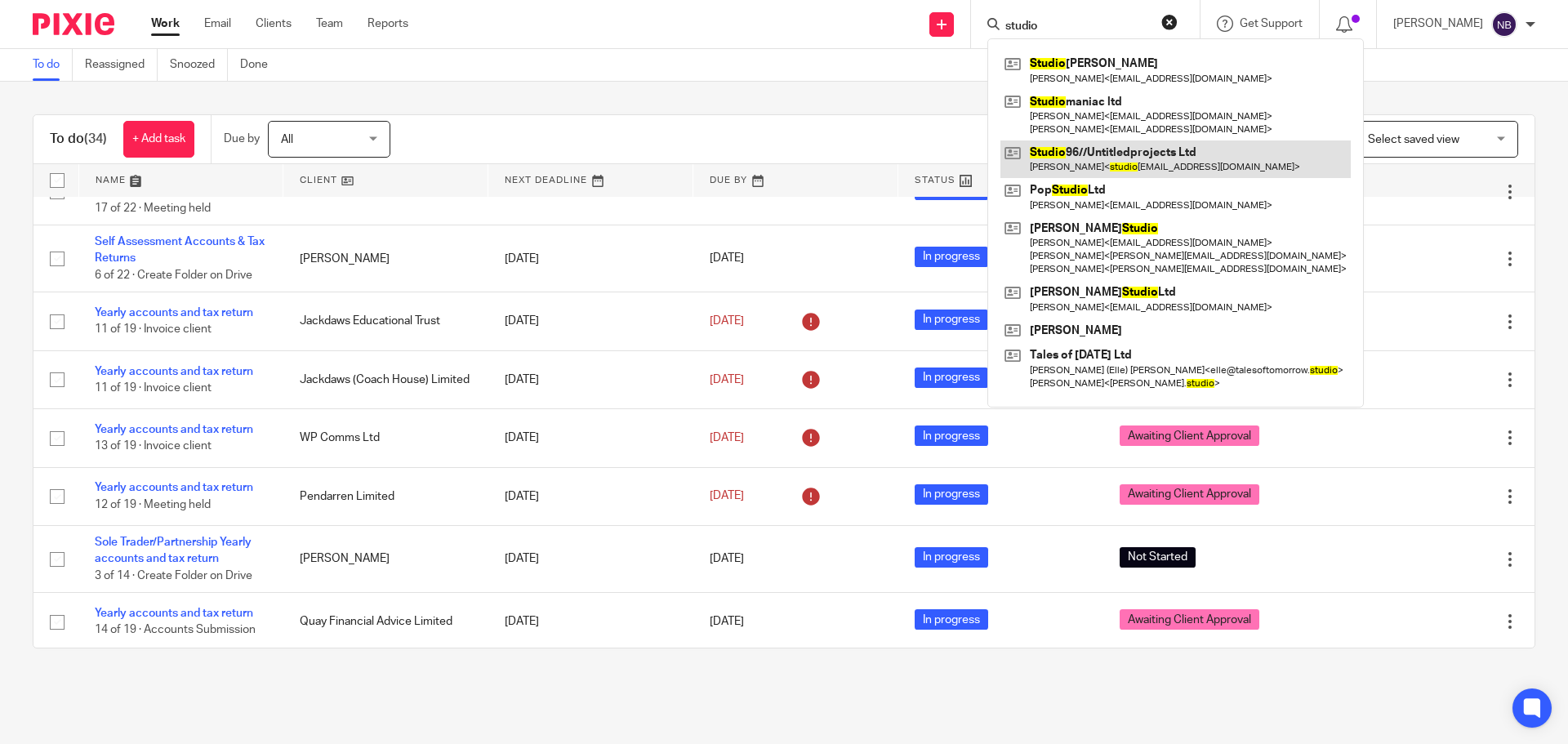
type input "studio"
click at [1119, 174] on link at bounding box center [1175, 160] width 350 height 38
drag, startPoint x: 1100, startPoint y: 155, endPoint x: 1082, endPoint y: 166, distance: 21.1
click at [1098, 155] on link at bounding box center [1175, 160] width 350 height 38
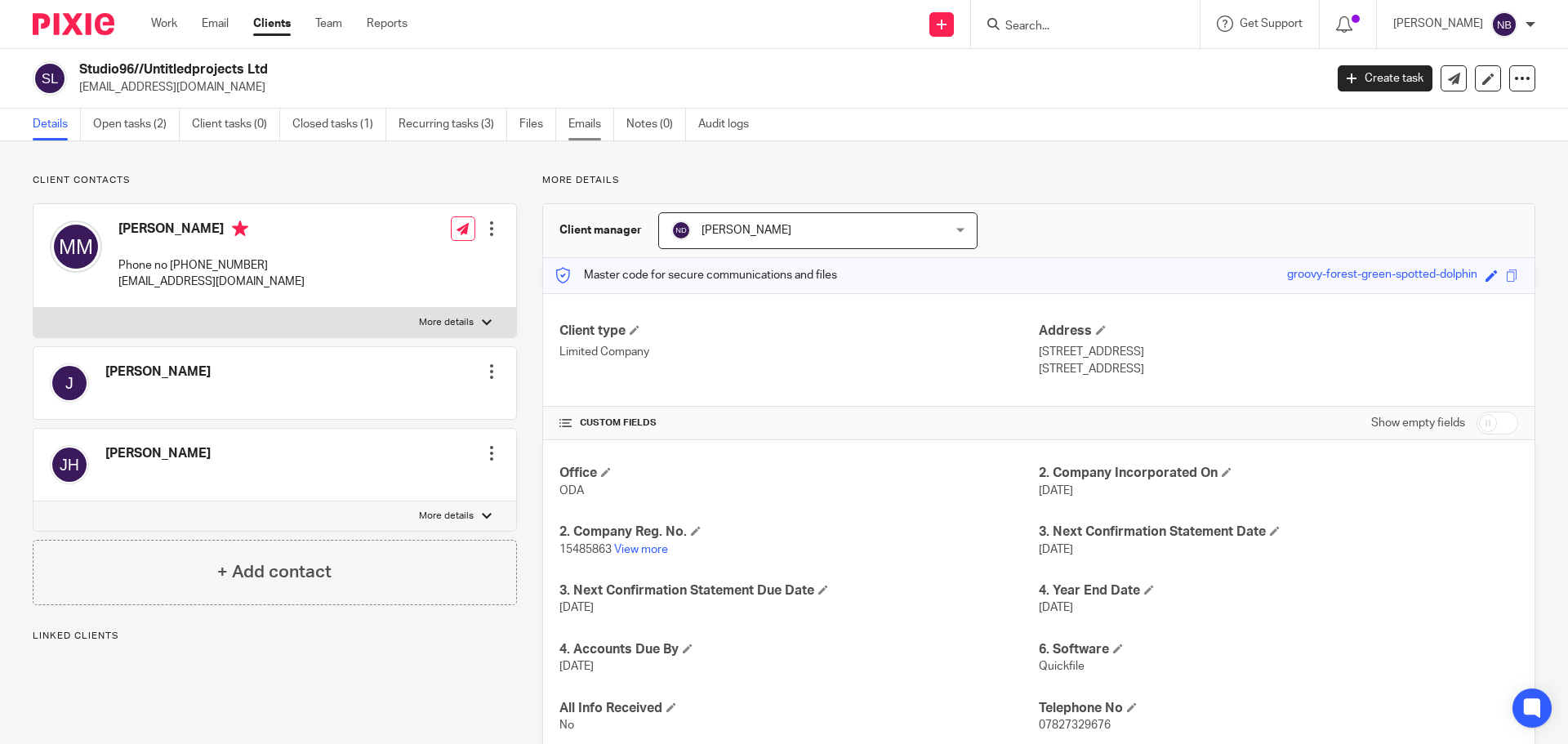
click at [573, 127] on link "Emails" at bounding box center [591, 125] width 45 height 32
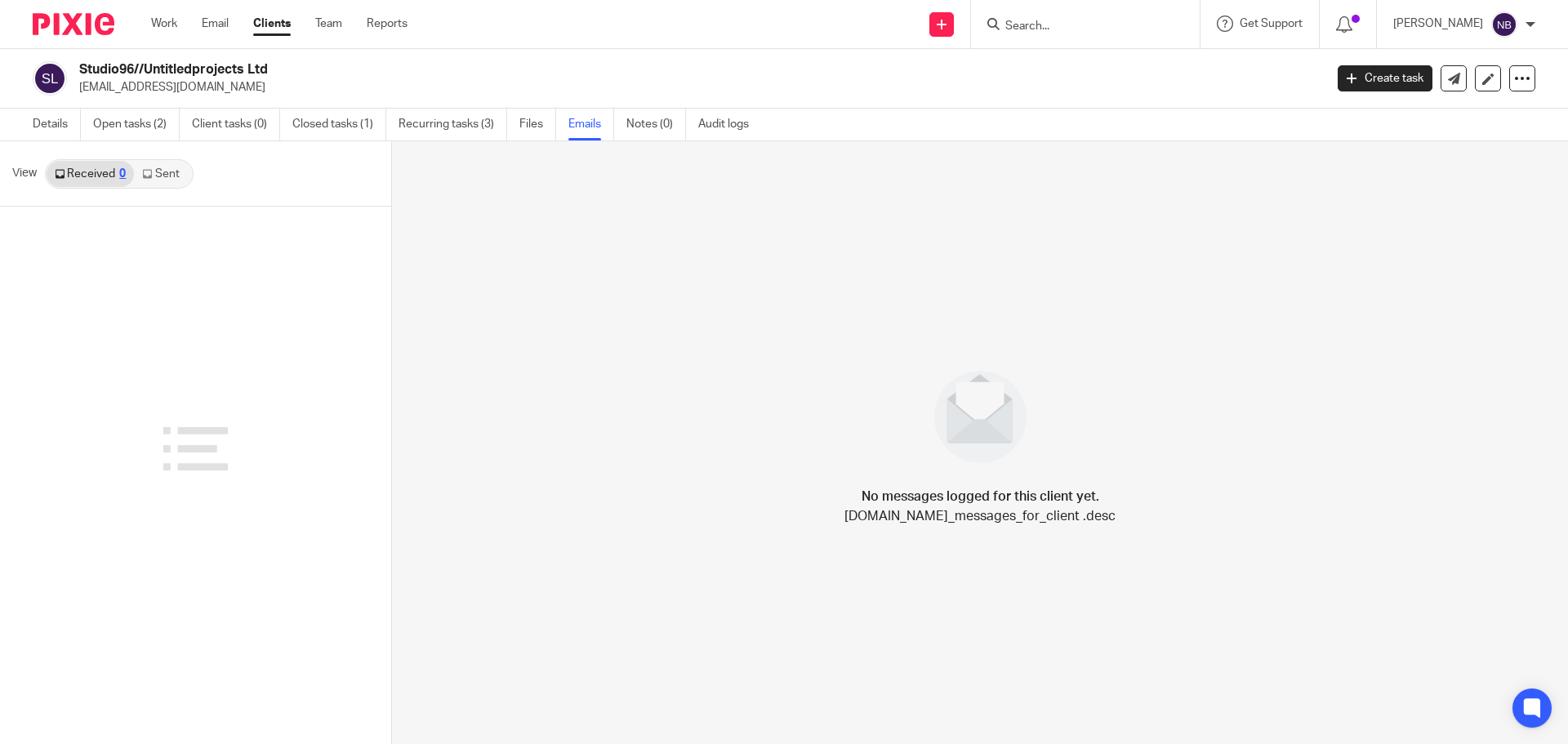
click at [143, 171] on icon at bounding box center [147, 174] width 9 height 9
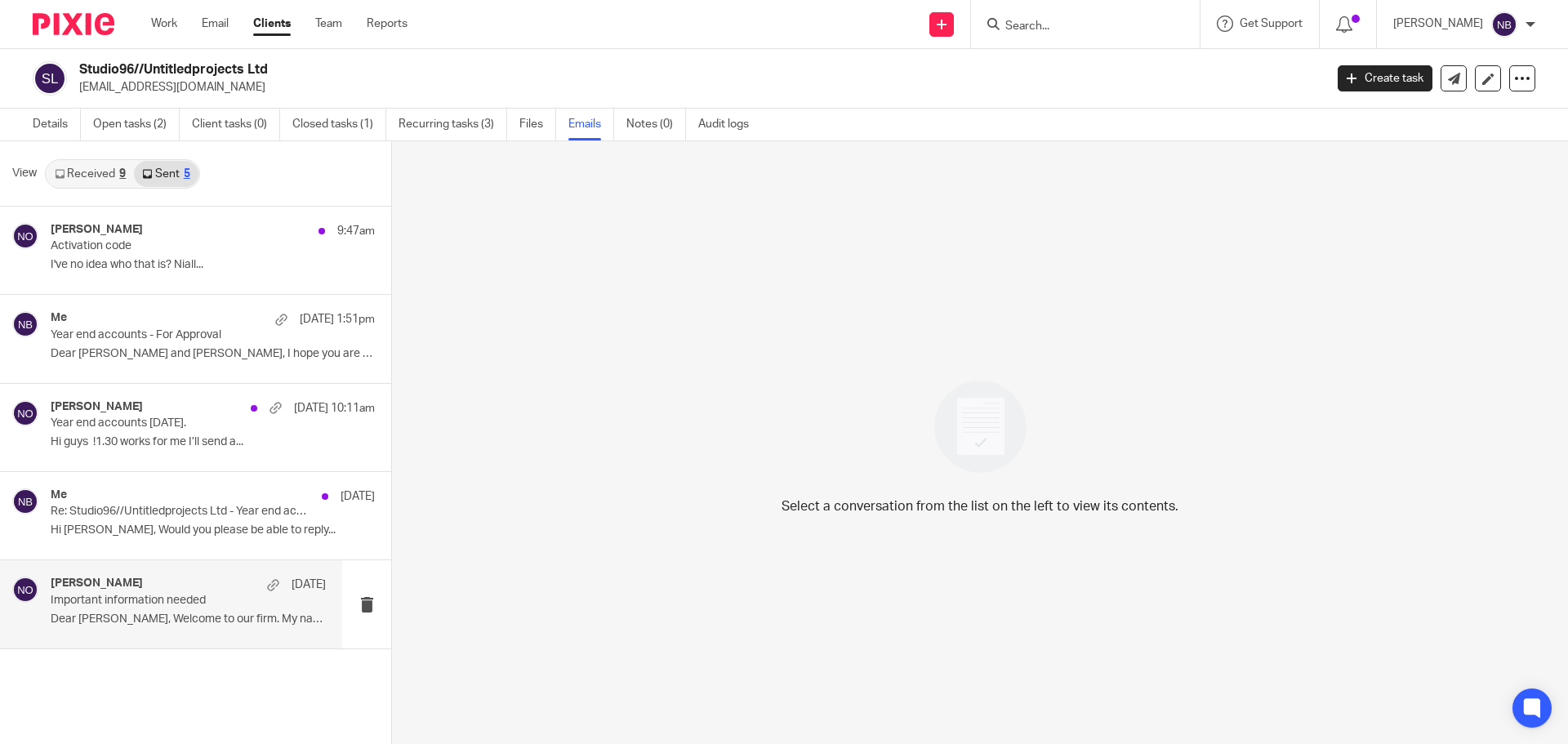
click at [182, 602] on p "Important information needed" at bounding box center [161, 600] width 221 height 14
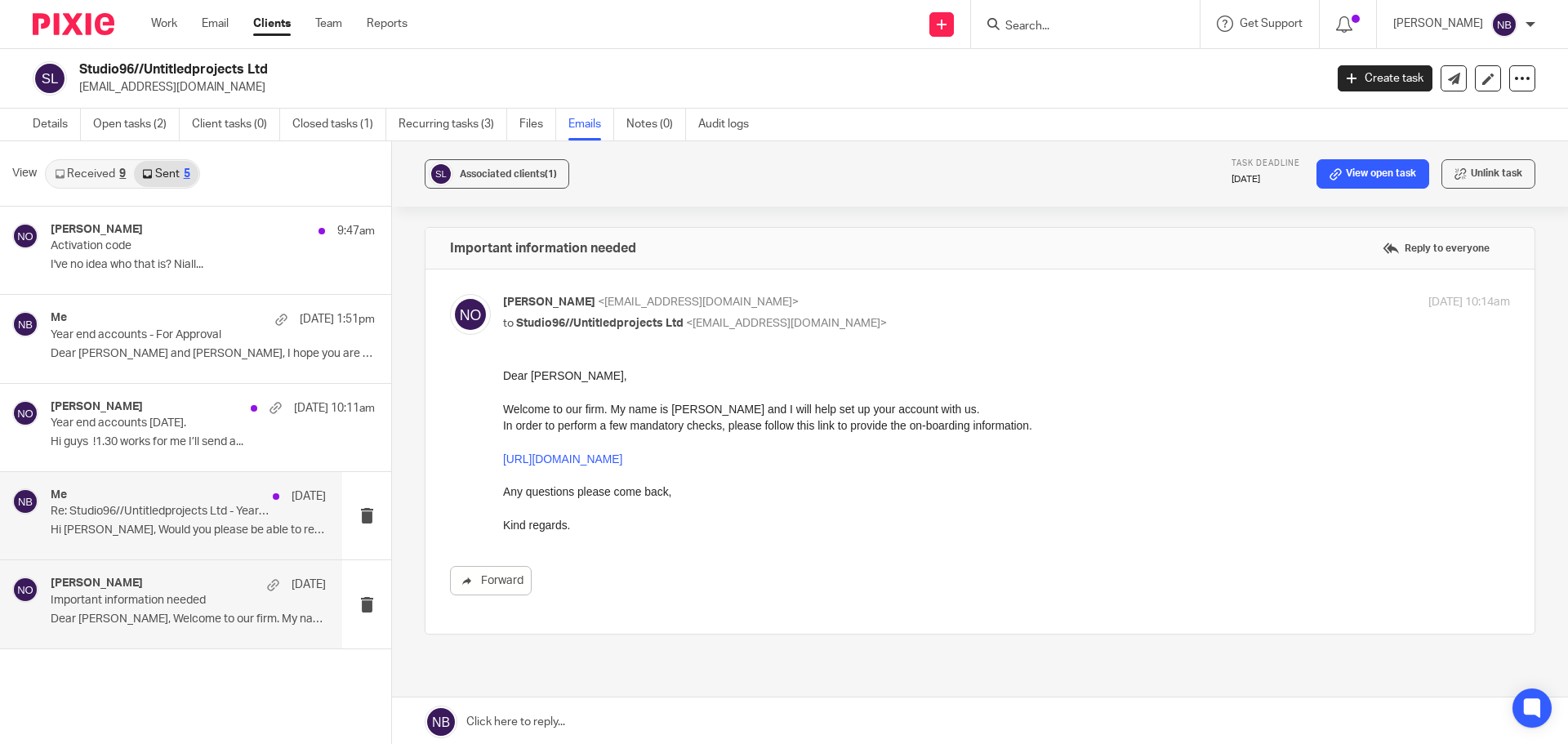
click at [147, 513] on p "Re: Studio96//Untitledprojects Ltd - Year end accounts" at bounding box center [161, 512] width 221 height 14
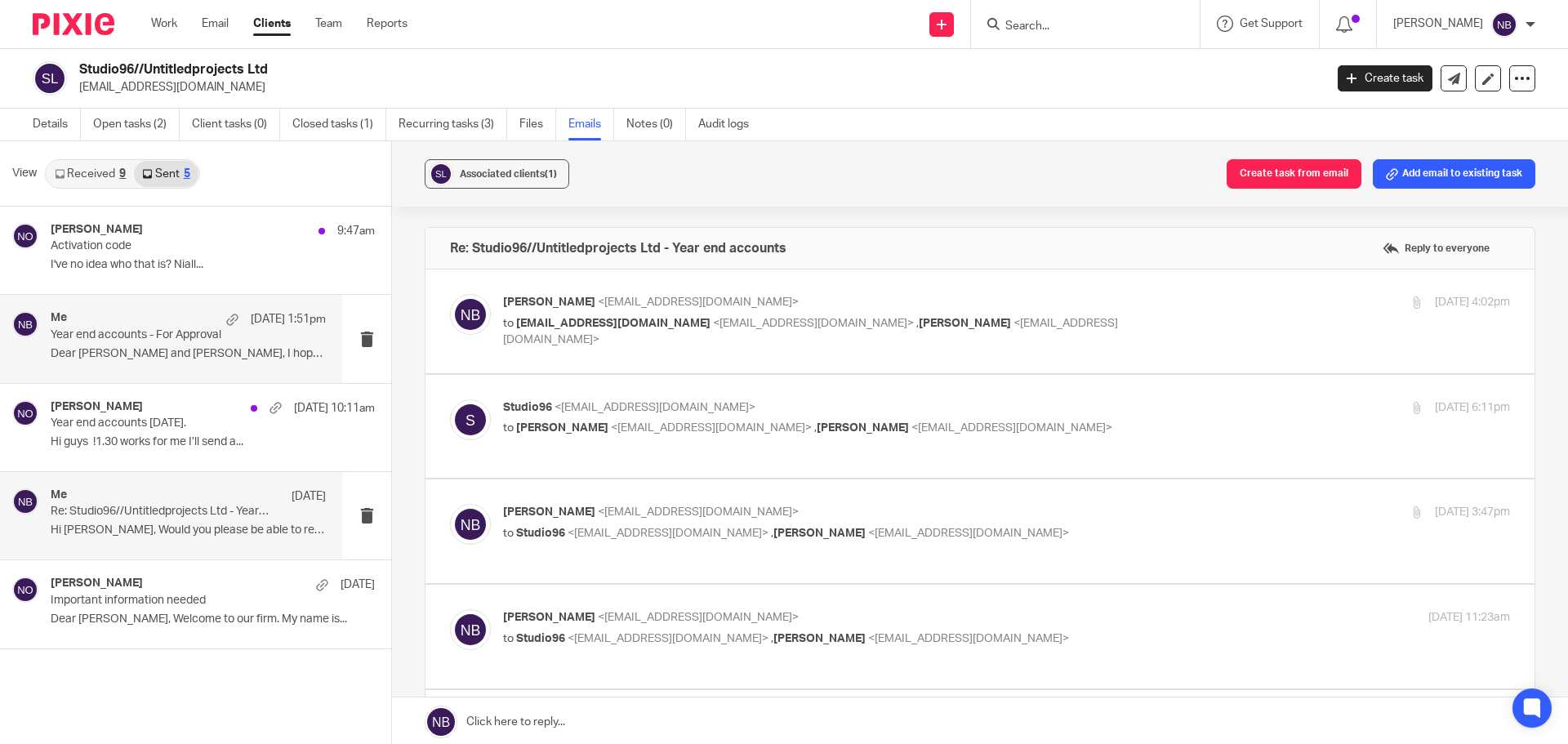
click at [132, 333] on p "Year end accounts - For Approval" at bounding box center [161, 335] width 221 height 14
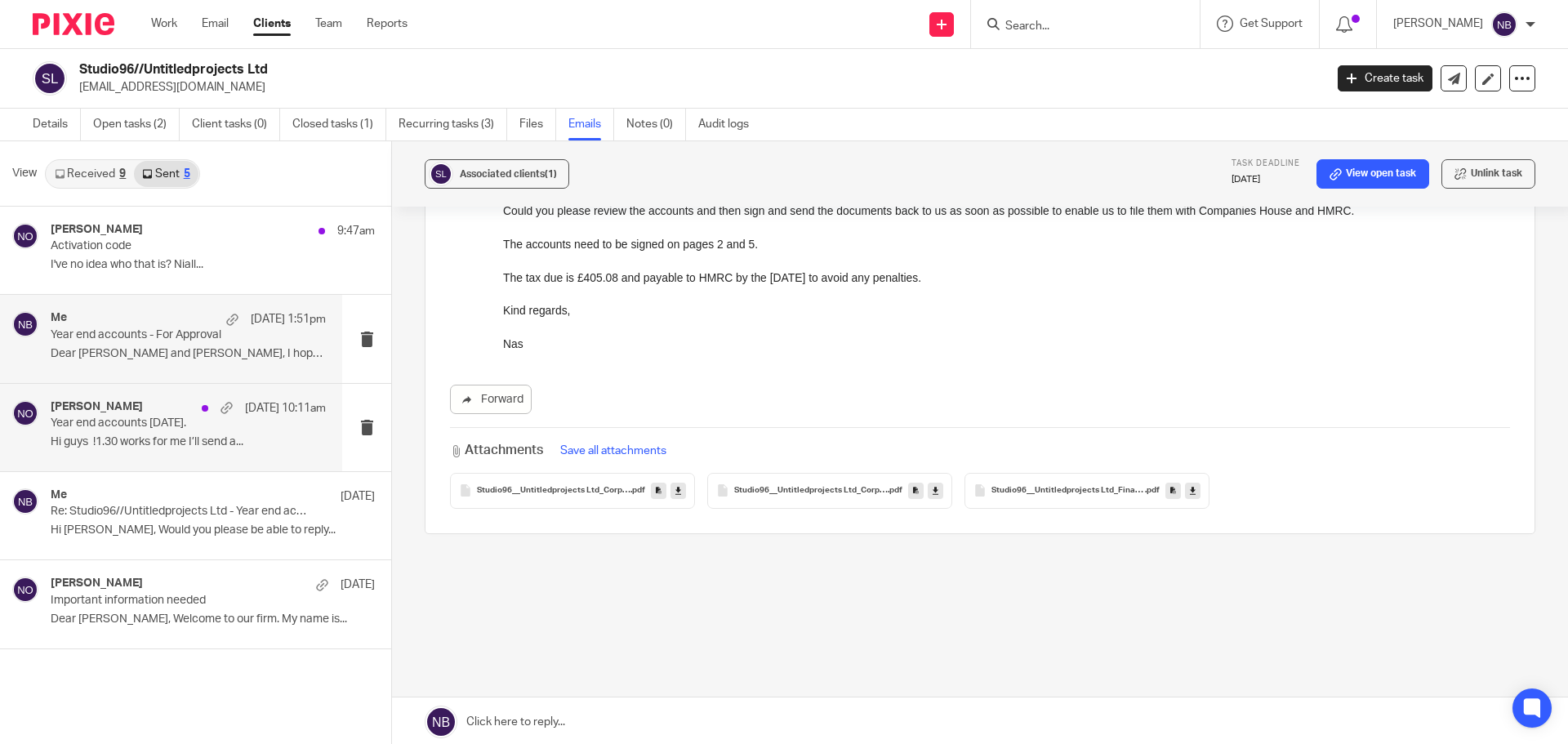
scroll to position [3, 0]
click at [155, 421] on p "Year end accounts 28th February 2025." at bounding box center [161, 421] width 221 height 14
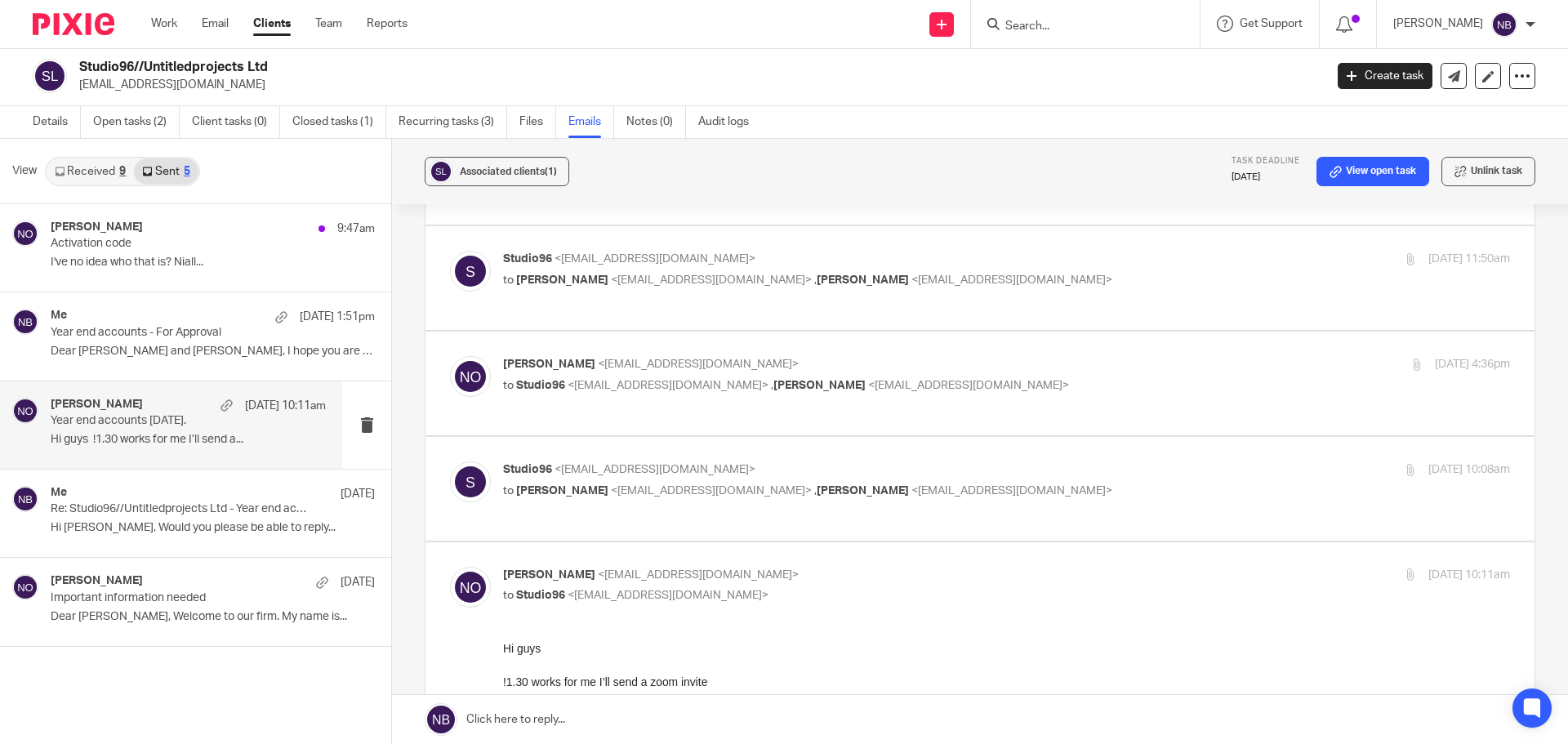
scroll to position [0, 0]
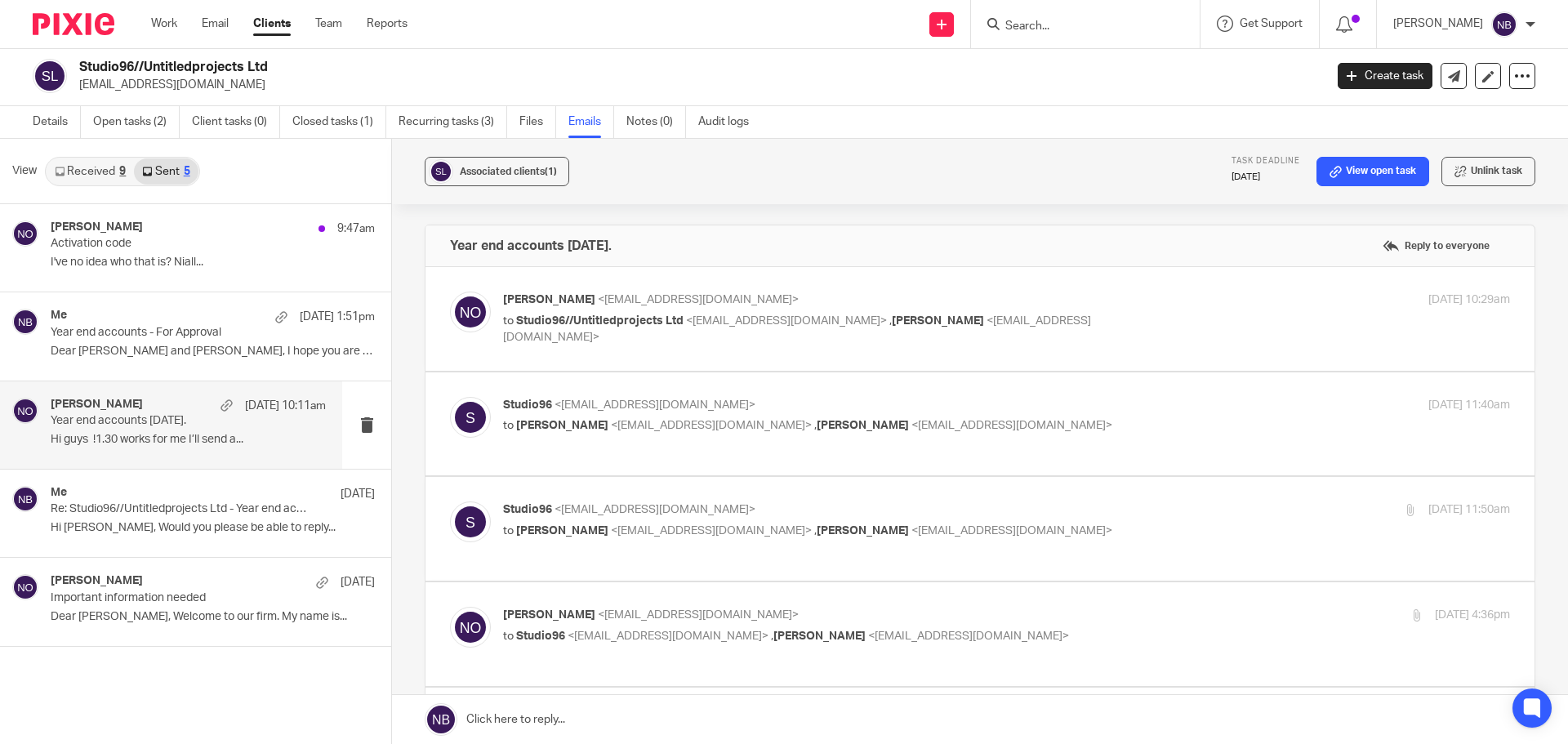
click at [636, 335] on div "Niall O'Driscoll <niall@odaccountants.co.uk> to Studio96//Untitledprojects Ltd …" at bounding box center [980, 319] width 1060 height 55
click at [679, 316] on span "Studio96//Untitledprojects Ltd" at bounding box center [599, 321] width 167 height 11
checkbox input "true"
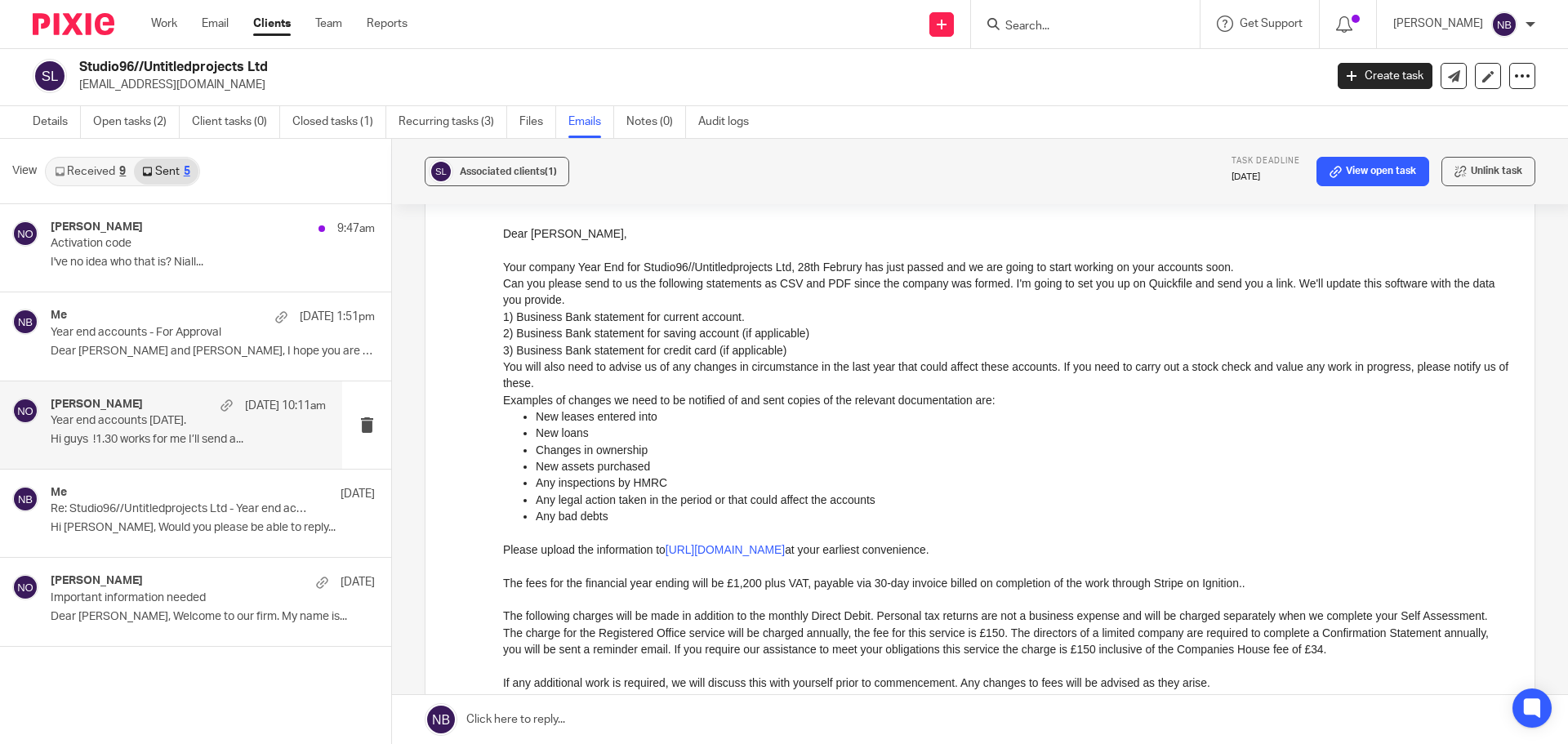
scroll to position [245, 0]
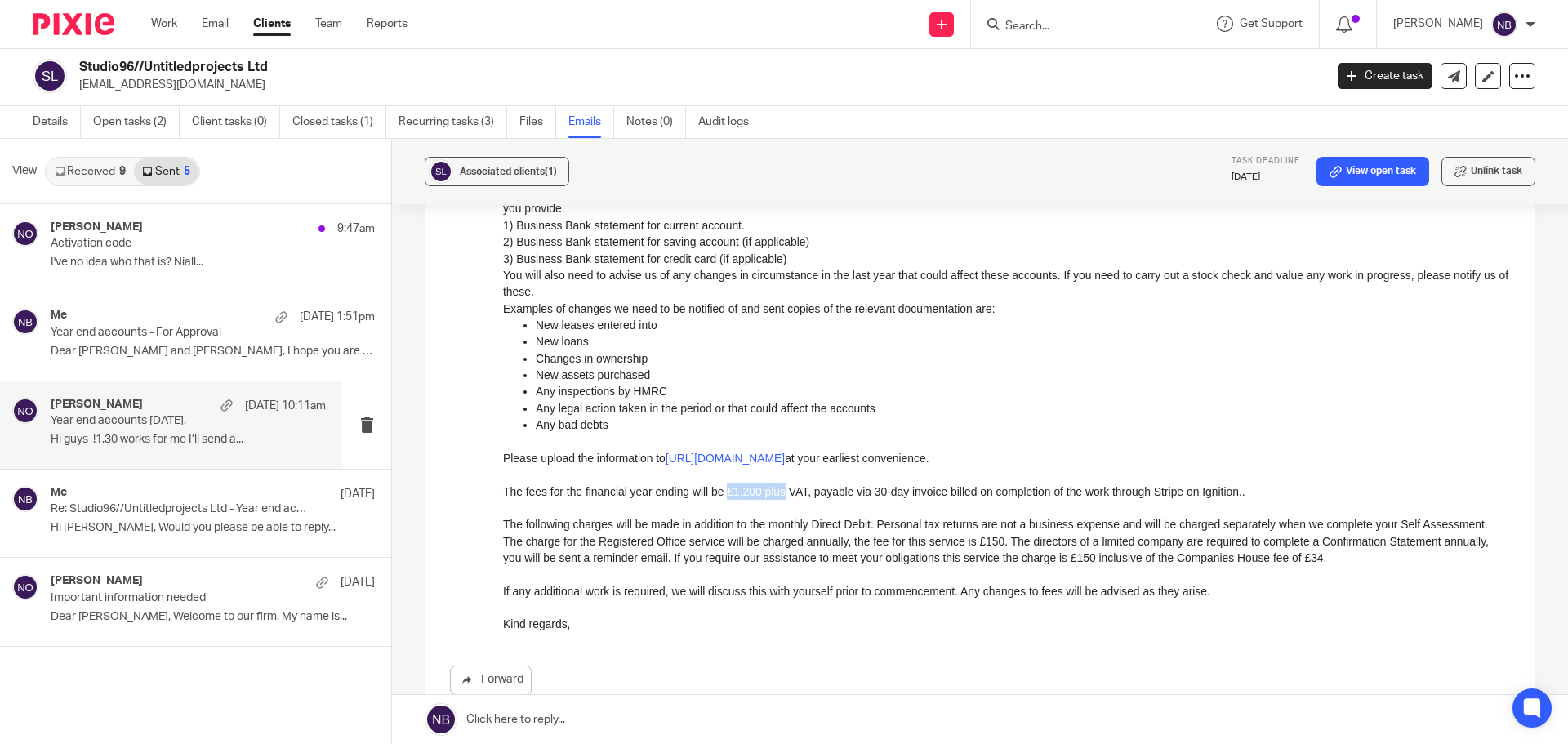
drag, startPoint x: 728, startPoint y: 492, endPoint x: 788, endPoint y: 494, distance: 60.0
click at [786, 494] on p "The fees for the financial year ending will be £1,200 plus VAT, payable via 30-…" at bounding box center [1006, 490] width 1007 height 16
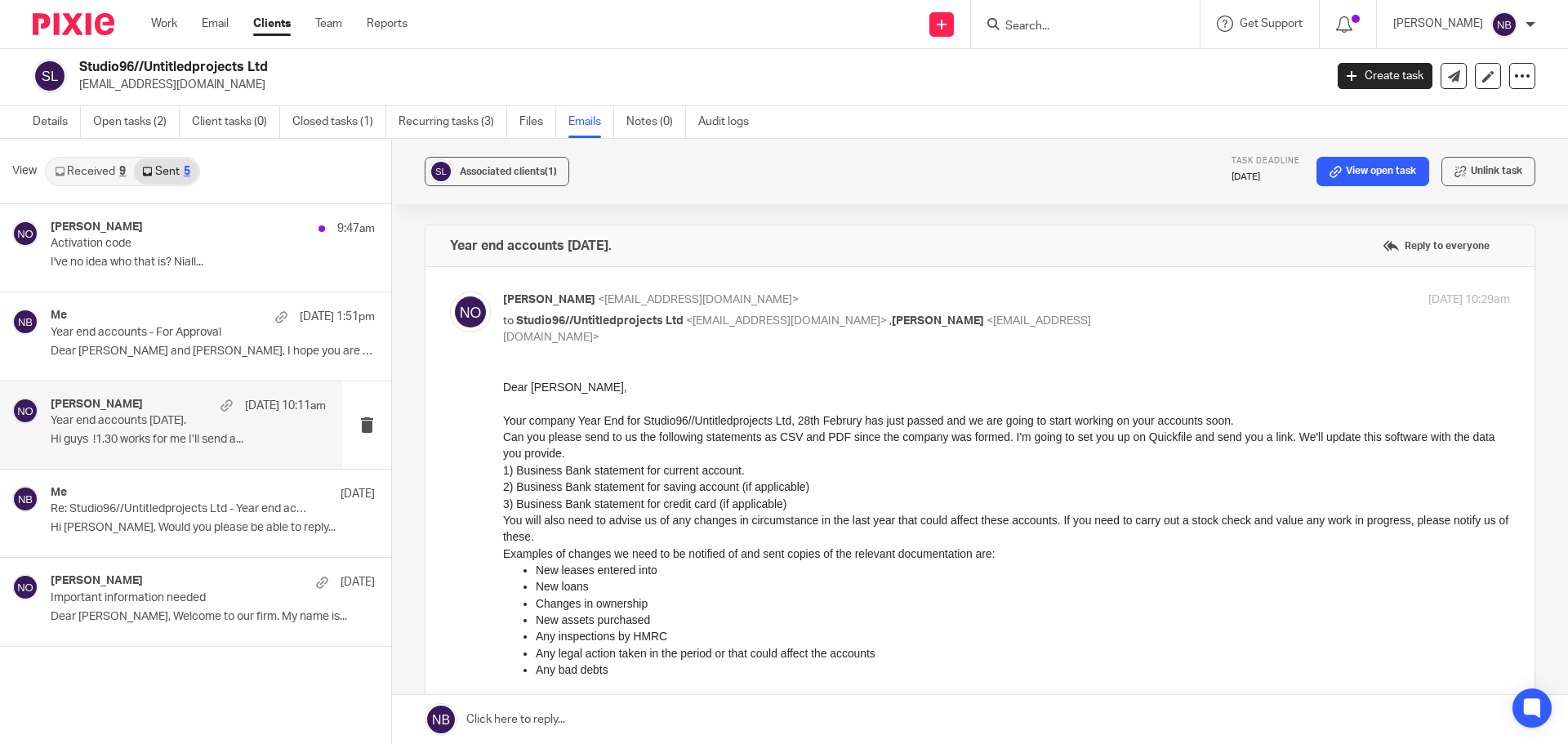
scroll to position [409, 0]
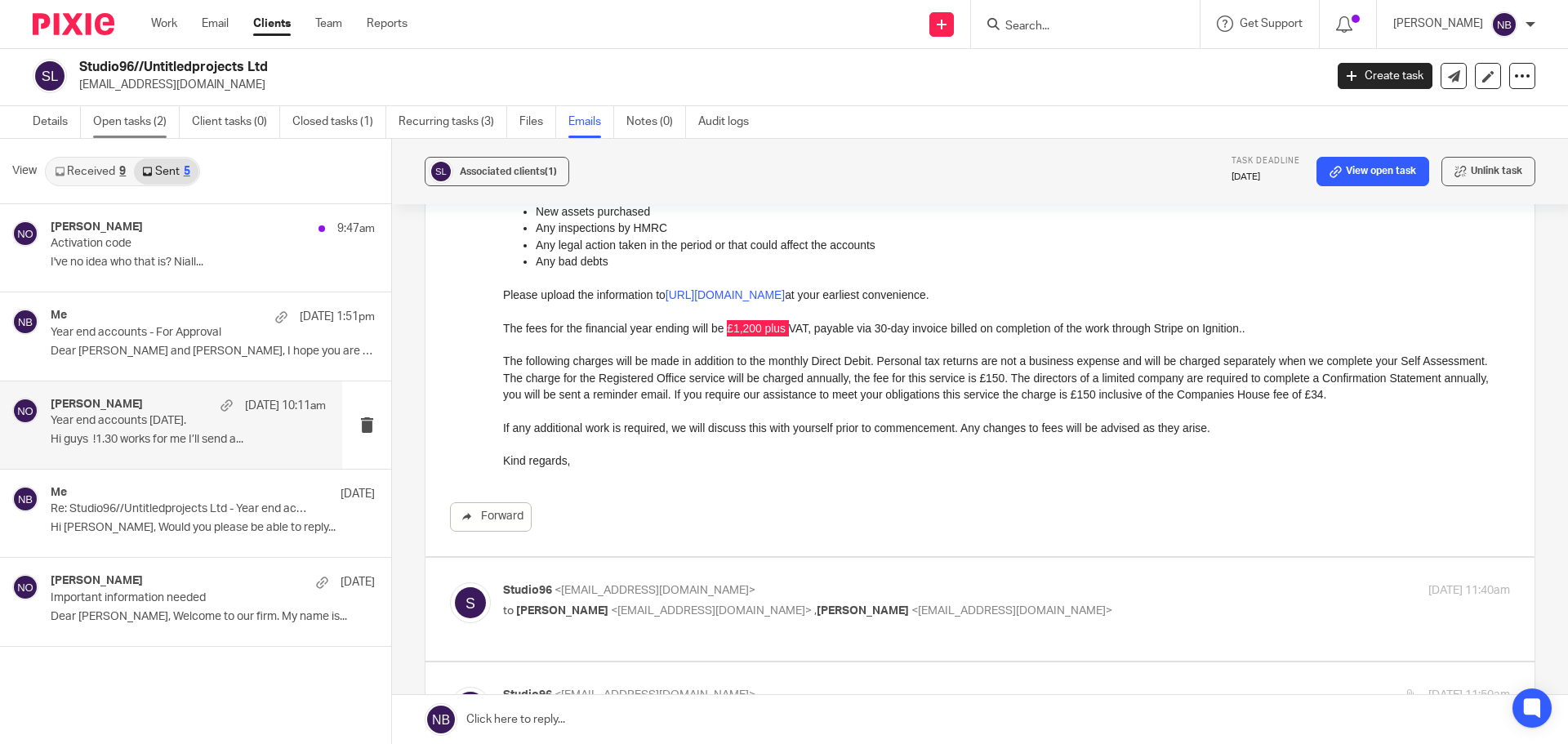
click at [144, 127] on link "Open tasks (2)" at bounding box center [137, 122] width 87 height 32
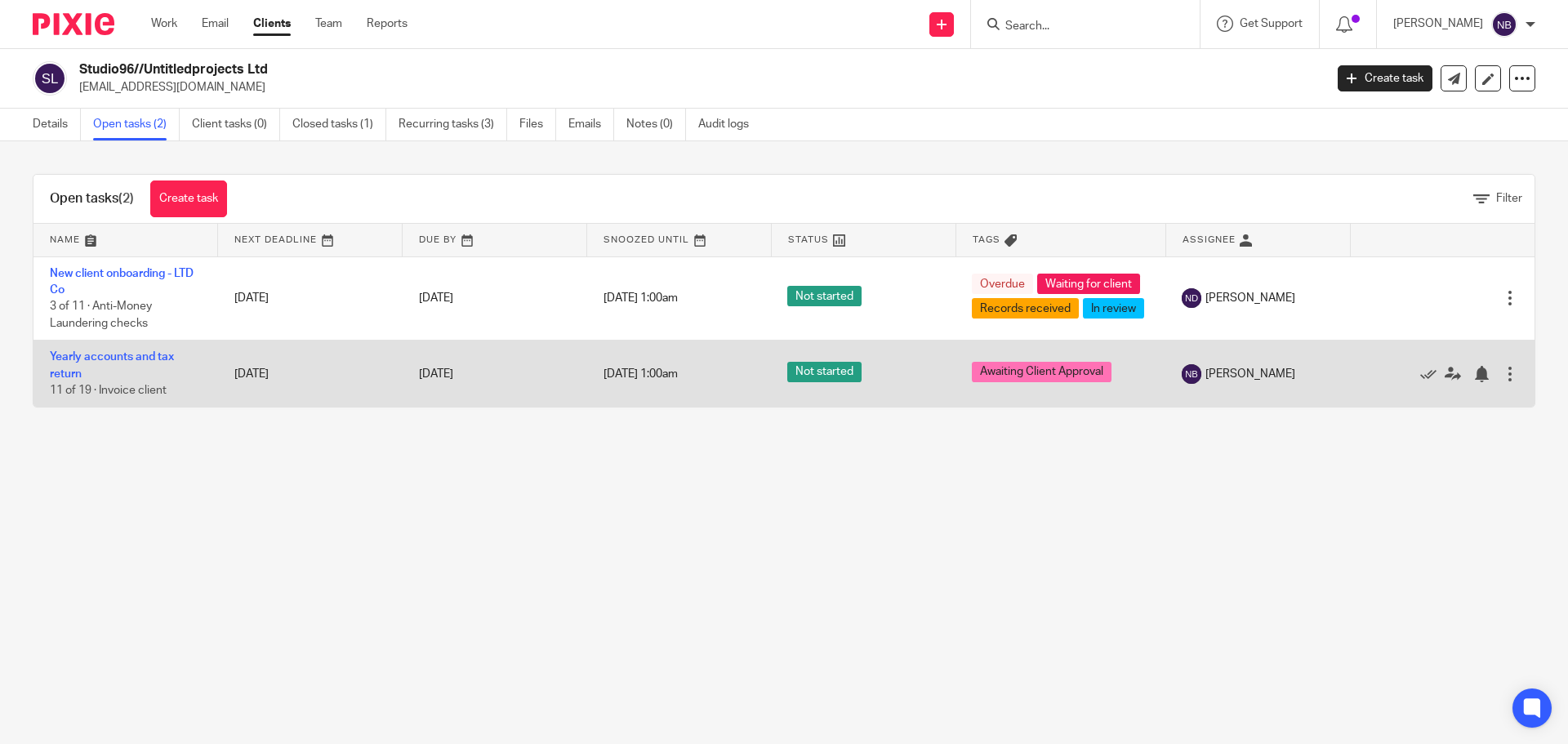
click at [106, 349] on td "Yearly accounts and tax return 11 of 19 · Invoice client" at bounding box center [126, 374] width 185 height 67
click at [106, 355] on link "Yearly accounts and tax return" at bounding box center [112, 364] width 125 height 27
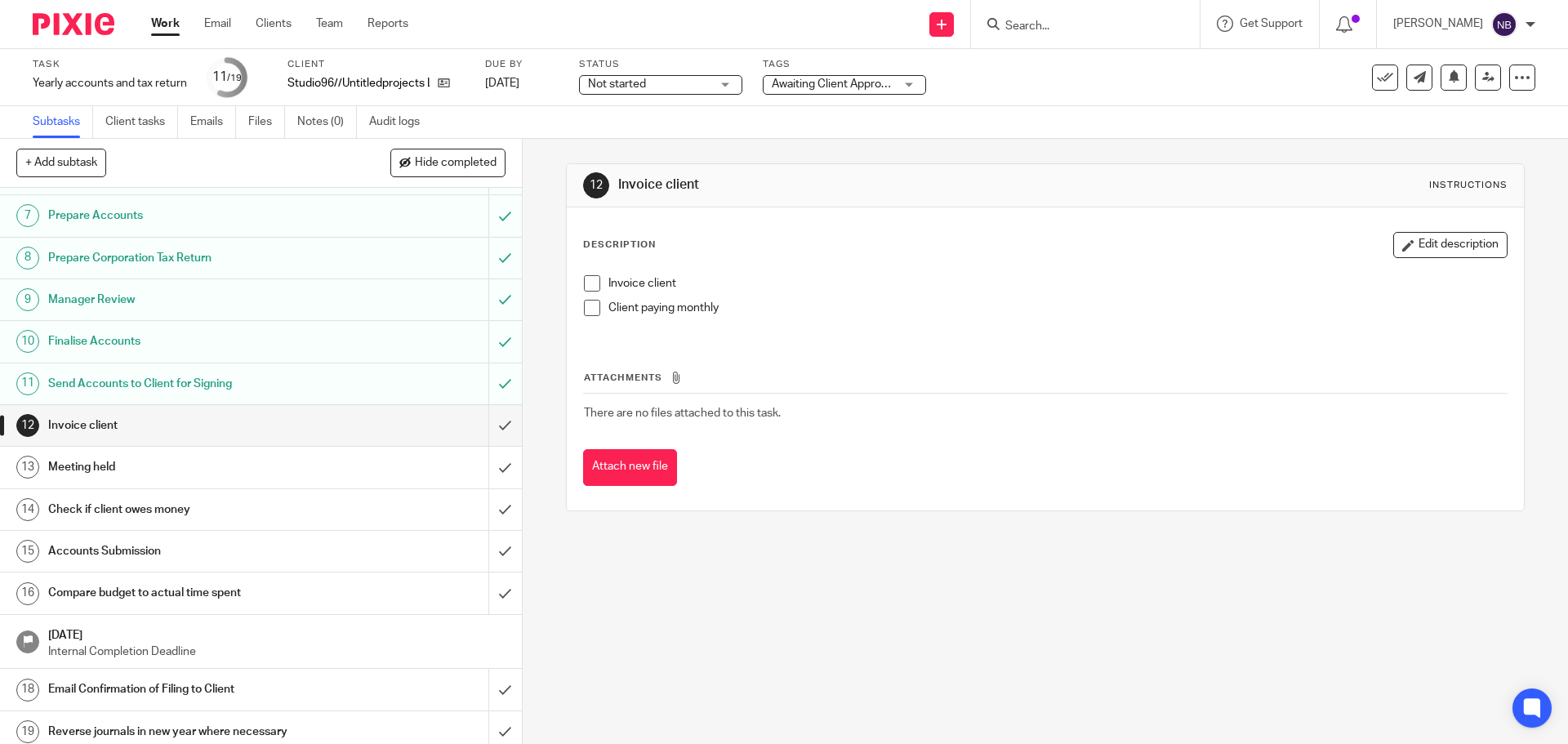
scroll to position [245, 0]
click at [594, 271] on div "Invoice client Client paying monthly" at bounding box center [1045, 302] width 938 height 70
click at [585, 288] on span at bounding box center [592, 283] width 16 height 16
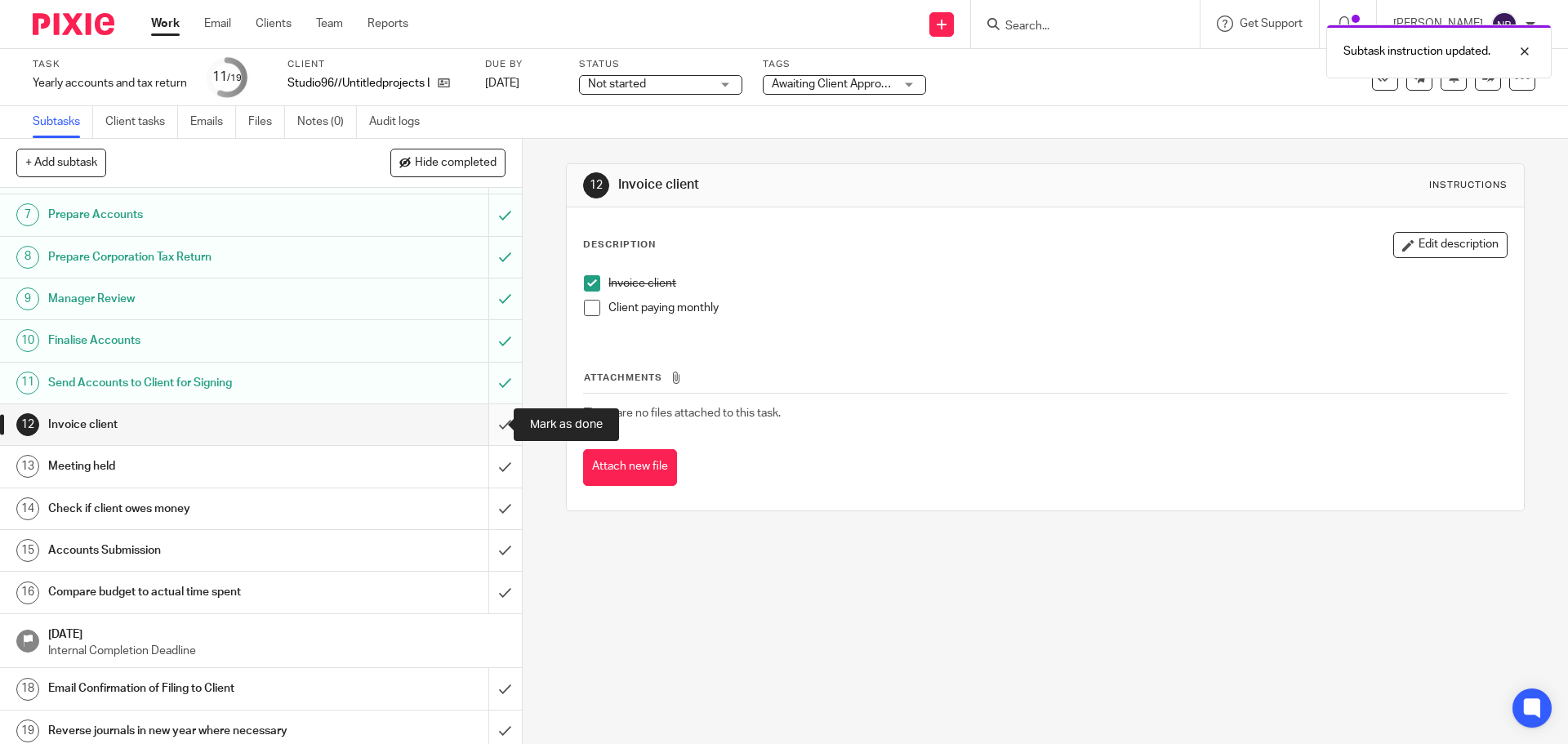
click at [486, 429] on input "submit" at bounding box center [261, 424] width 522 height 41
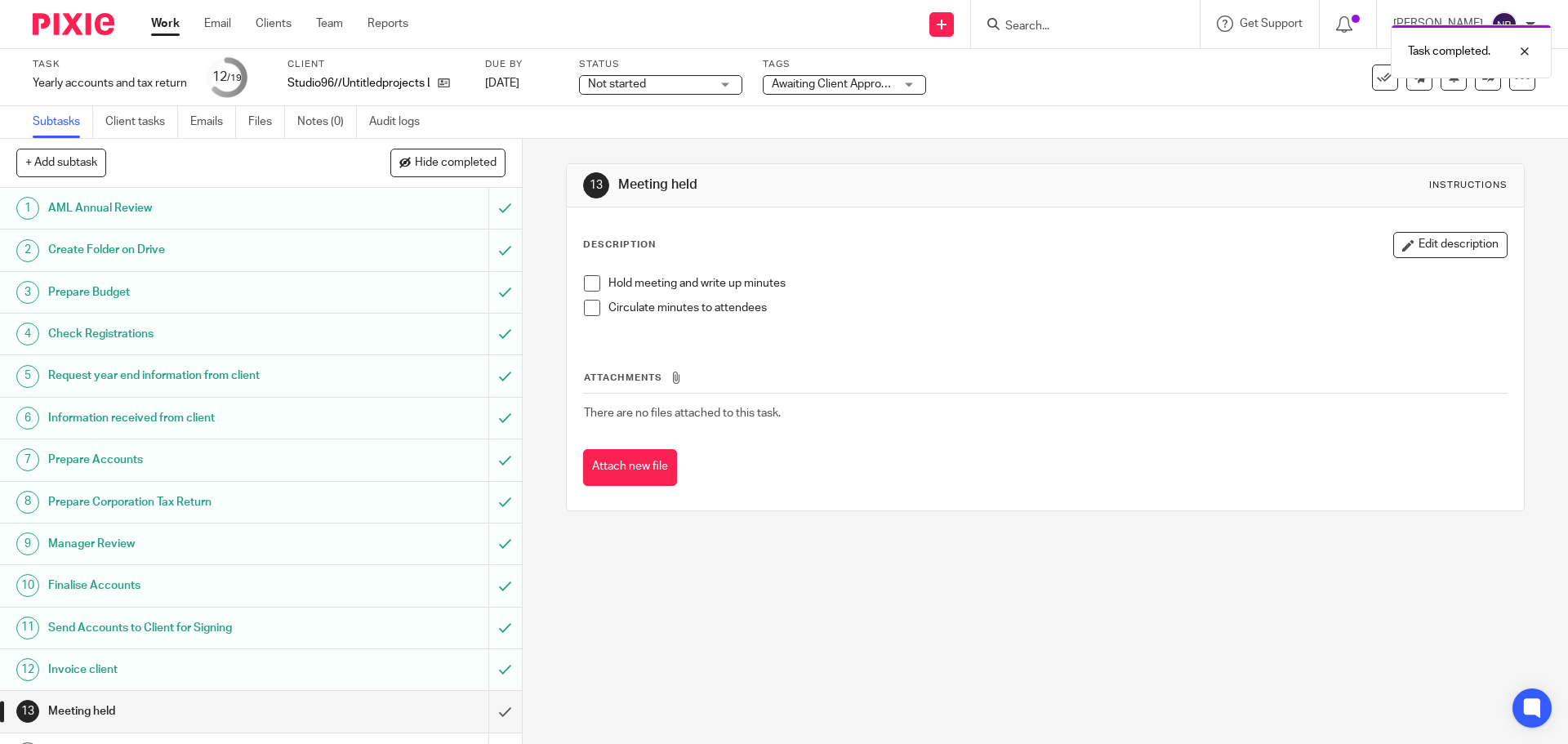
click at [643, 94] on div "Status Not started Not started Not started In progress 1" at bounding box center [660, 77] width 163 height 40
click at [628, 87] on span "Not started" at bounding box center [616, 84] width 58 height 11
click at [605, 143] on span "In progress" at bounding box center [619, 144] width 58 height 11
click at [158, 14] on div "Work Email Clients Team Reports Work Email Clients Team Reports Settings" at bounding box center [284, 24] width 298 height 48
click at [160, 17] on link "Work" at bounding box center [165, 23] width 28 height 16
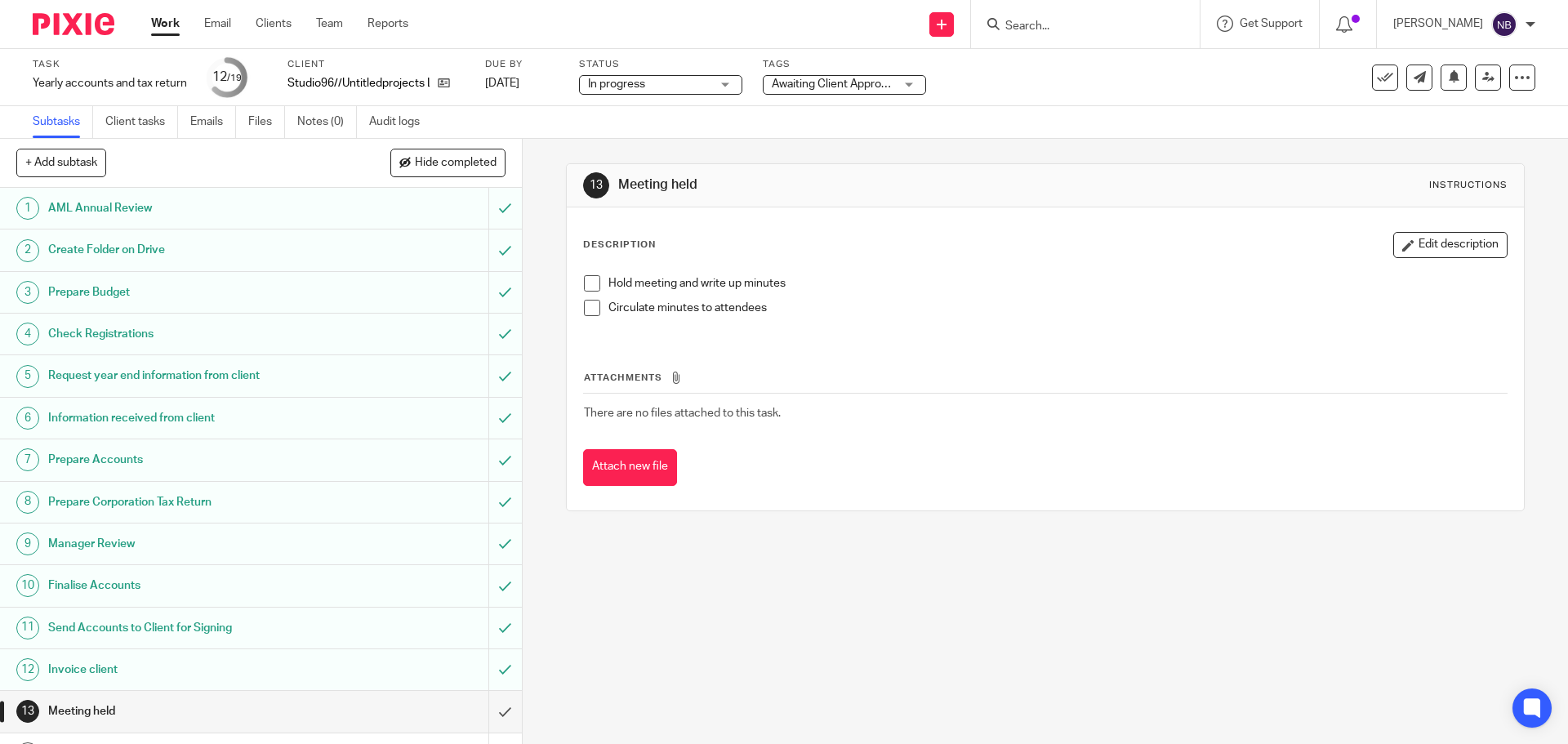
click at [160, 17] on link "Work" at bounding box center [165, 23] width 28 height 16
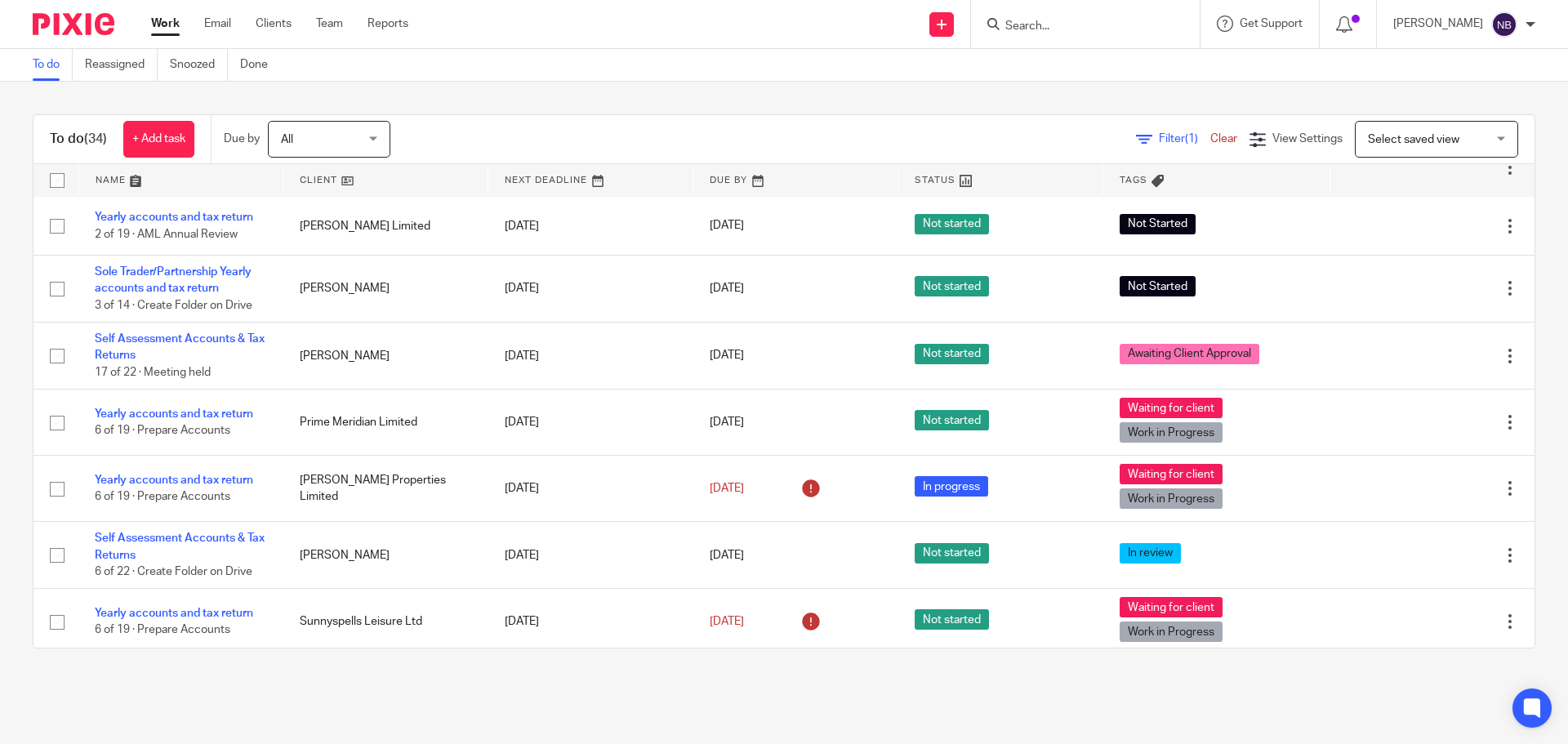
scroll to position [1359, 0]
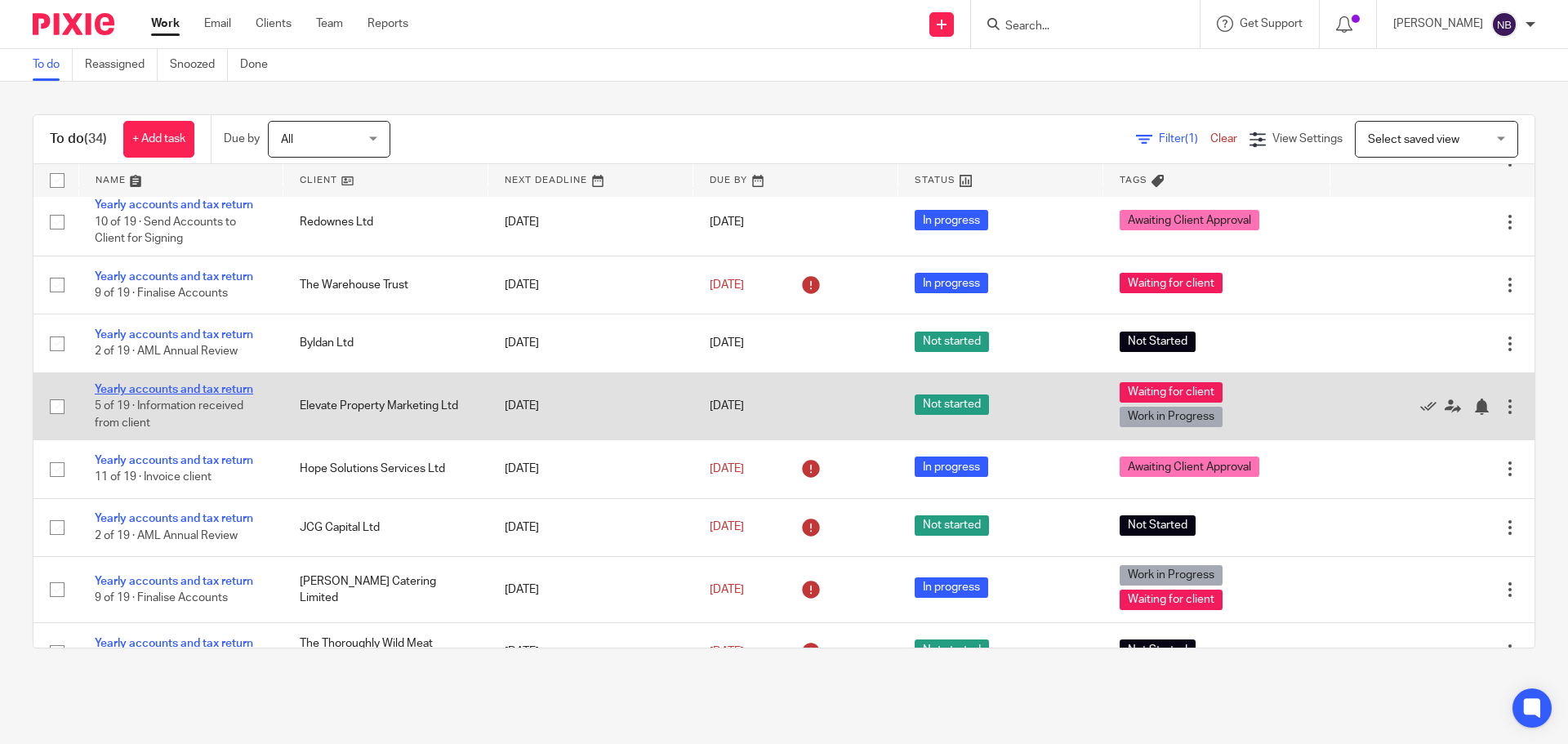
click at [225, 385] on link "Yearly accounts and tax return" at bounding box center [174, 390] width 159 height 11
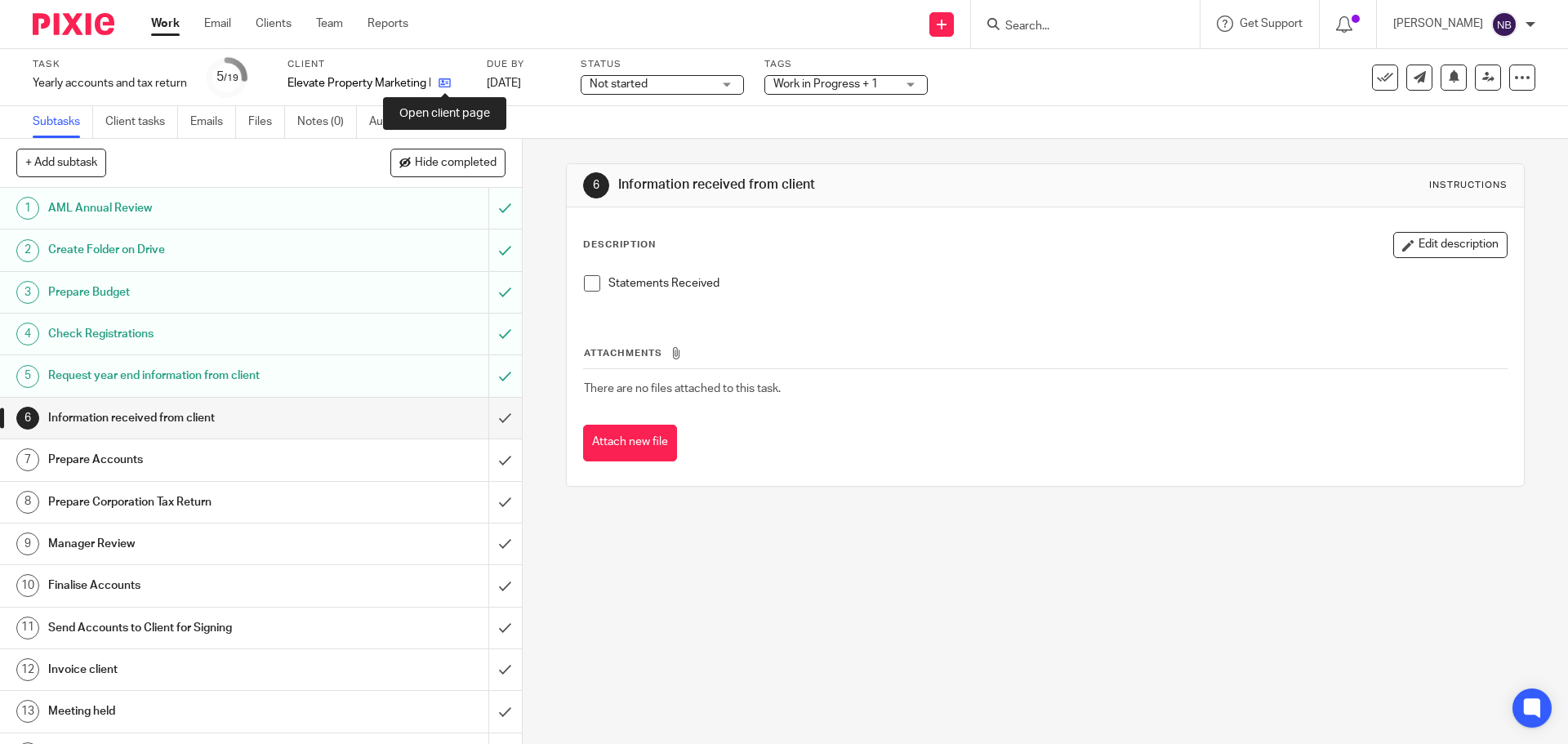
click at [447, 85] on icon at bounding box center [445, 82] width 12 height 12
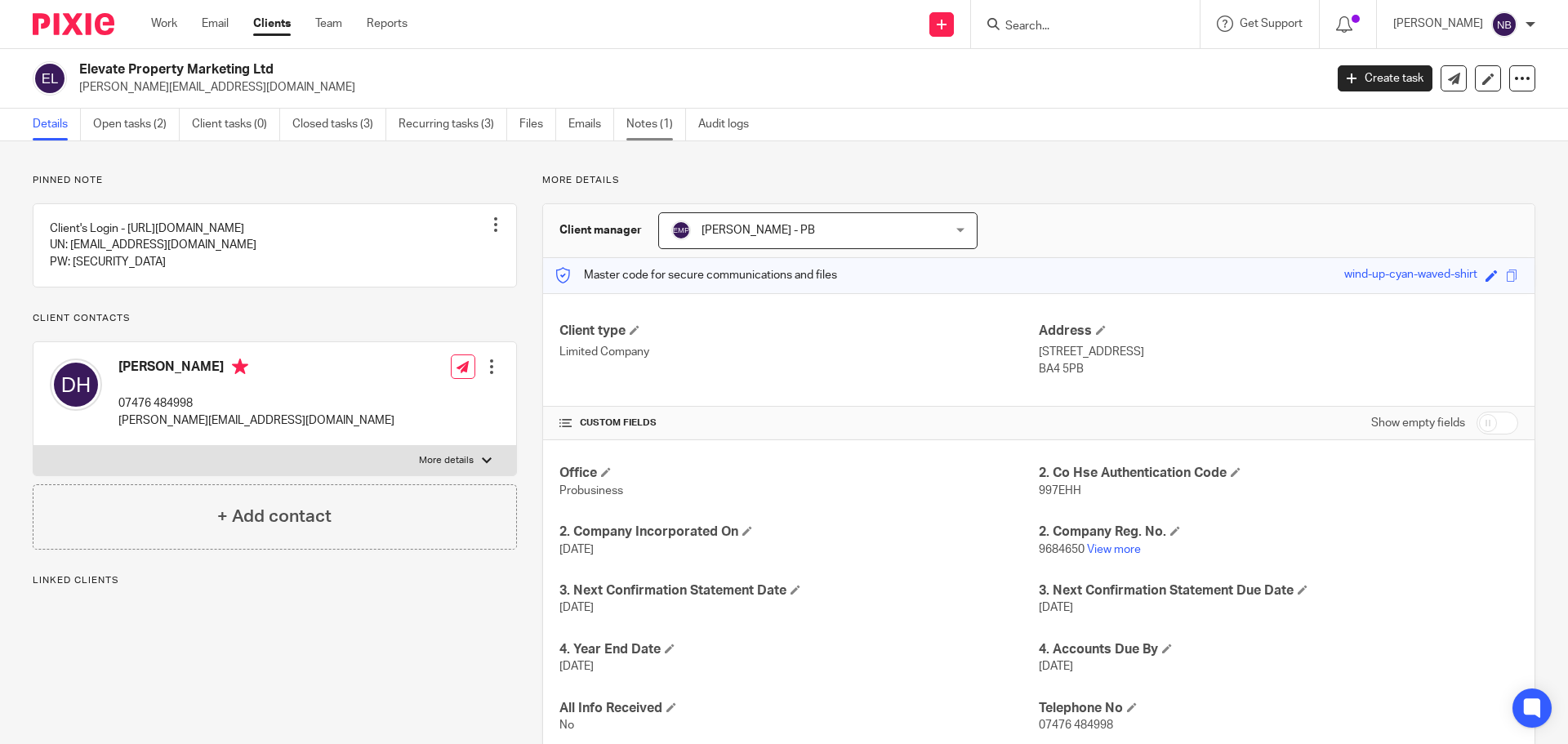
click at [682, 124] on link "Notes (1)" at bounding box center [656, 125] width 59 height 32
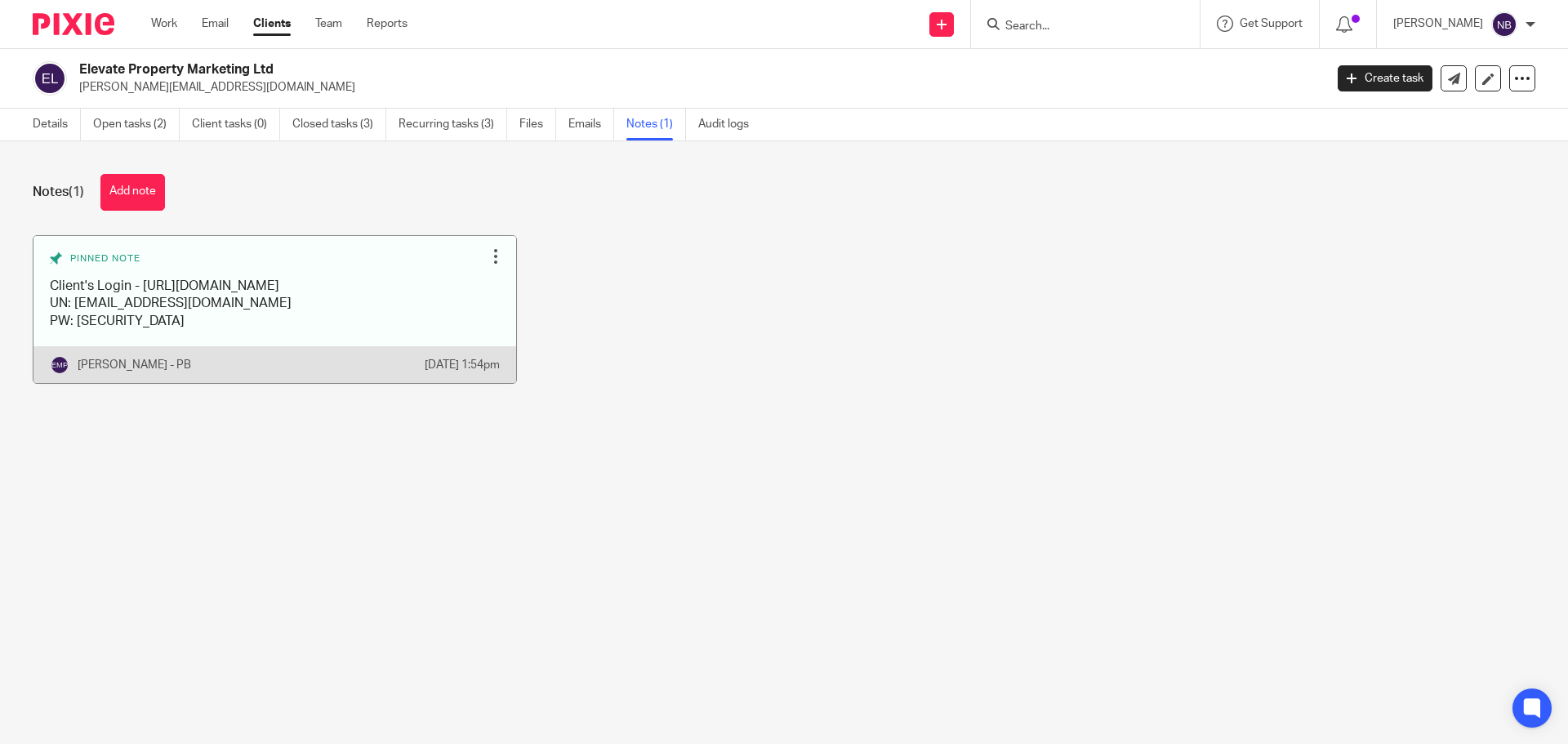
click at [295, 281] on link at bounding box center [274, 310] width 482 height 147
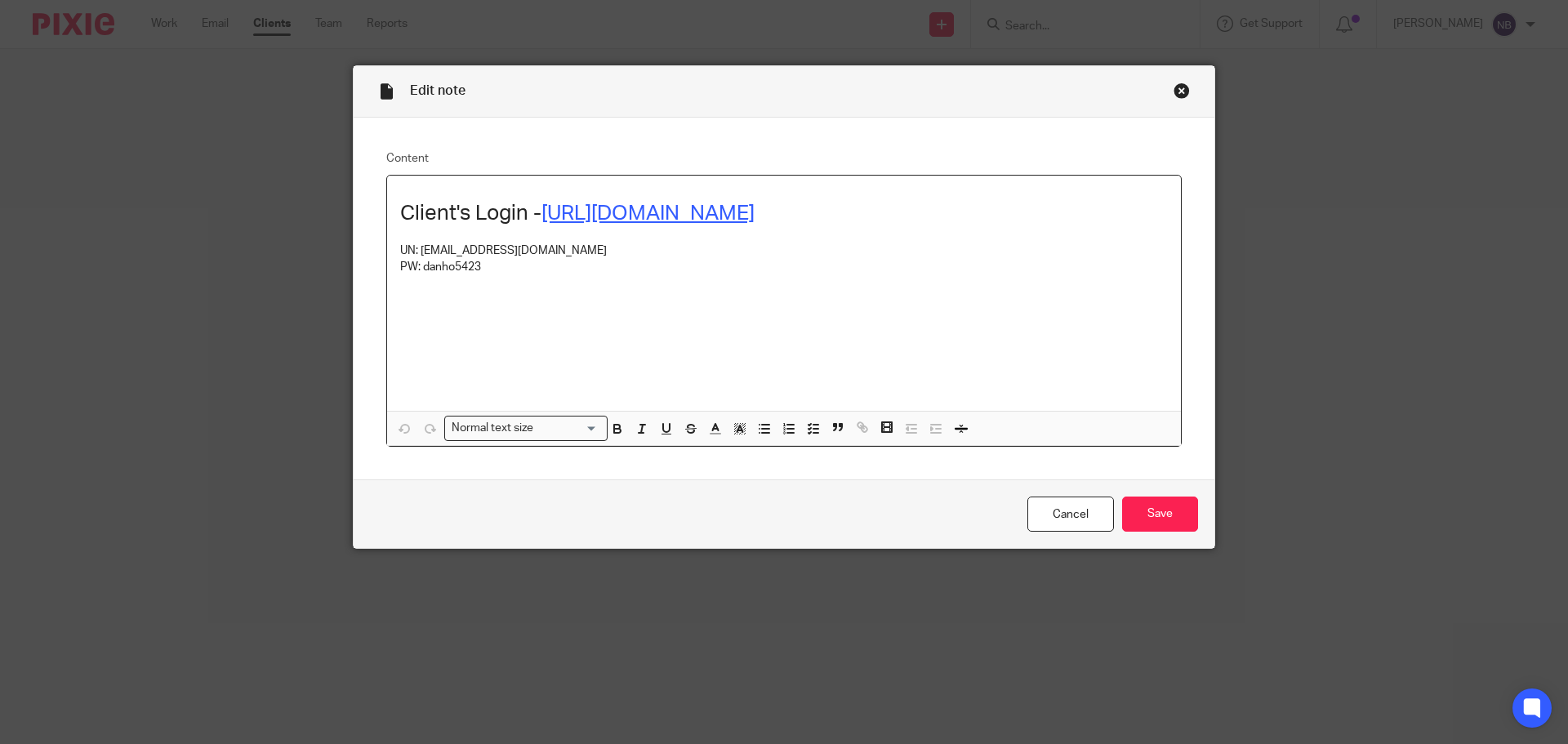
click at [639, 218] on link "[URL][DOMAIN_NAME]" at bounding box center [649, 213] width 213 height 21
drag, startPoint x: 822, startPoint y: 218, endPoint x: 543, endPoint y: 209, distance: 279.1
click at [543, 209] on h1 "Client's Login - [URL][DOMAIN_NAME]" at bounding box center [784, 213] width 767 height 25
click at [665, 252] on link "[URL][DOMAIN_NAME]" at bounding box center [680, 248] width 117 height 16
click at [542, 282] on p at bounding box center [784, 292] width 767 height 33
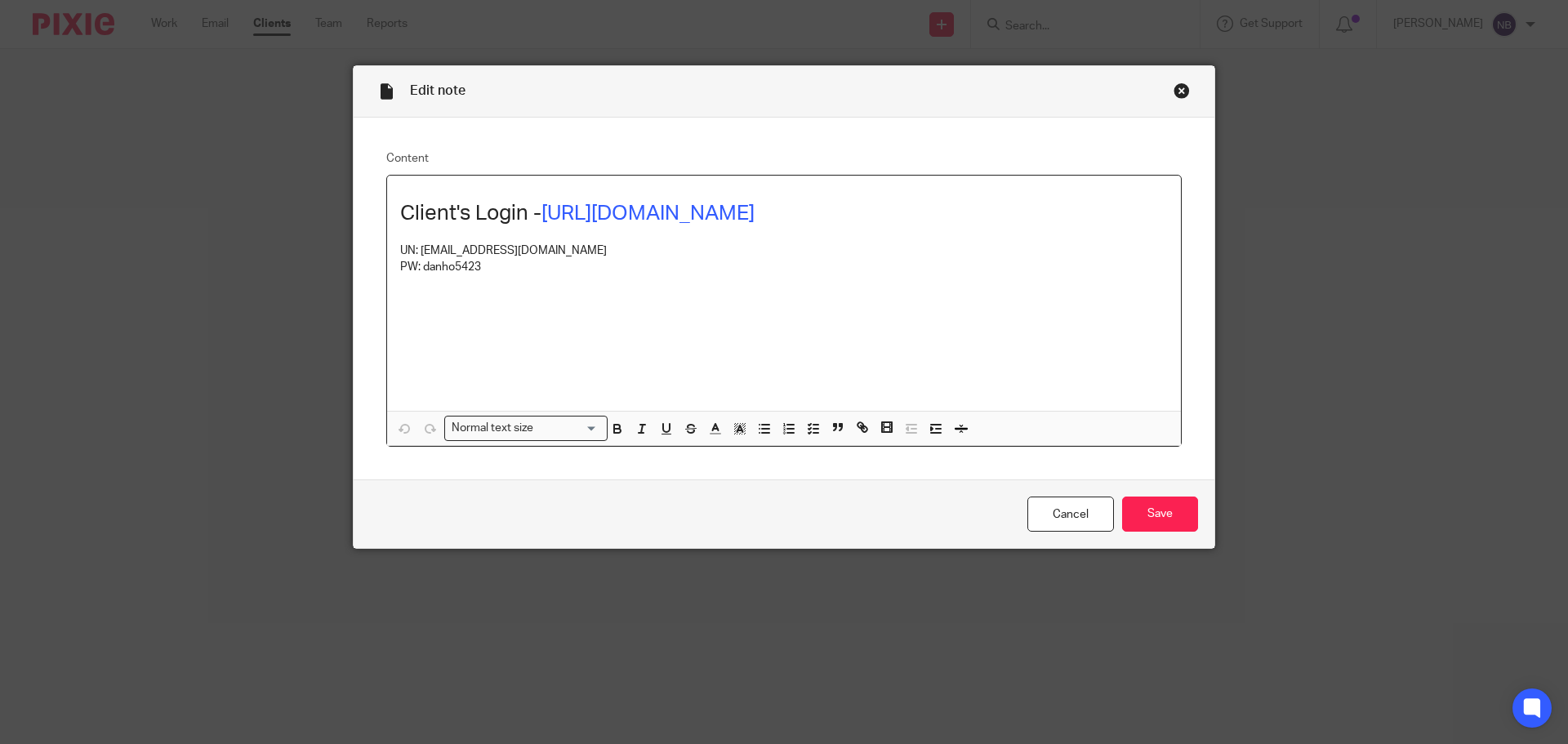
drag, startPoint x: 552, startPoint y: 249, endPoint x: 415, endPoint y: 245, distance: 137.1
click at [415, 245] on p "UN: [EMAIL_ADDRESS][DOMAIN_NAME]" at bounding box center [784, 250] width 767 height 16
copy p "[EMAIL_ADDRESS][DOMAIN_NAME]"
click at [493, 270] on p "PW: danho5423" at bounding box center [784, 266] width 767 height 16
drag, startPoint x: 488, startPoint y: 272, endPoint x: 417, endPoint y: 270, distance: 71.0
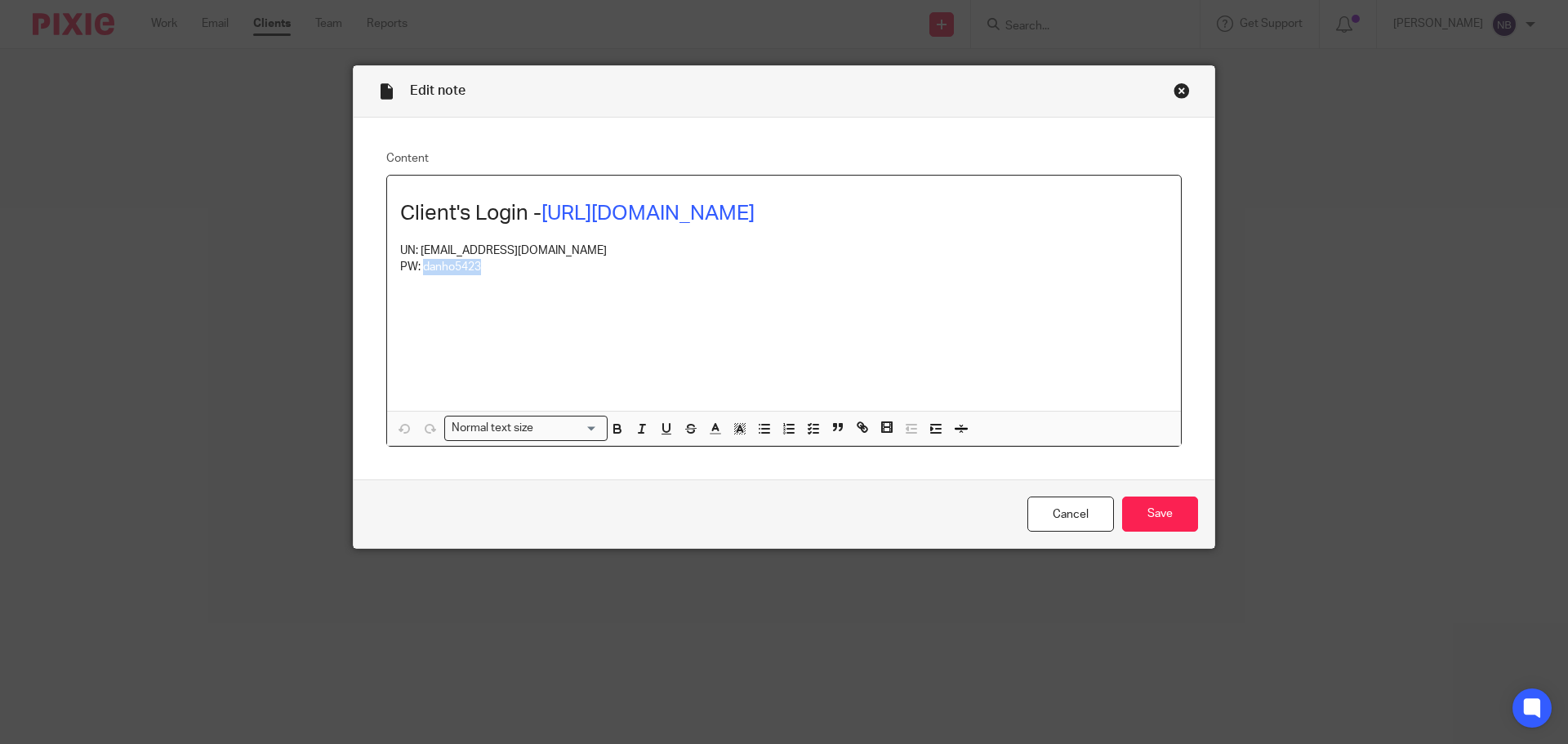
click at [417, 270] on p "PW: danho5423" at bounding box center [784, 266] width 767 height 16
copy p "danho5423"
